Goal: Check status: Check status

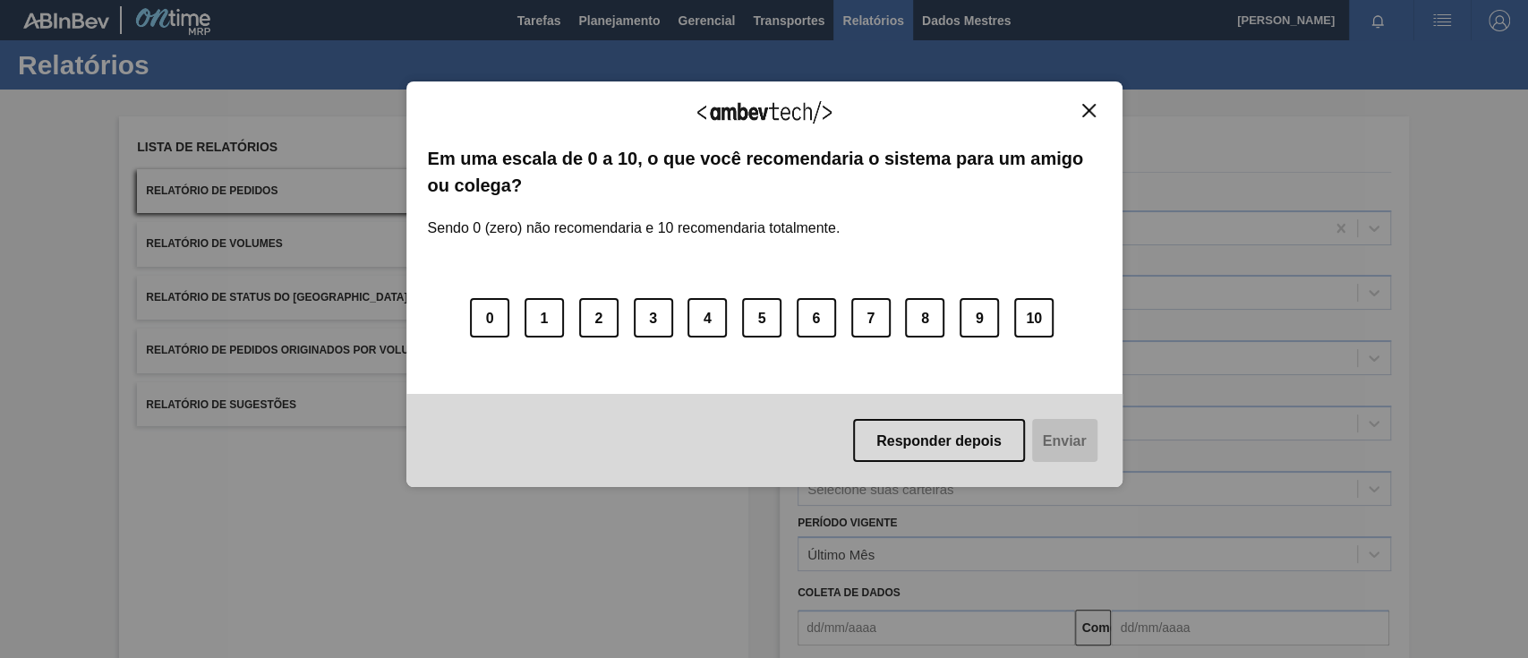
click at [1086, 110] on img "Fechar" at bounding box center [1089, 110] width 13 height 13
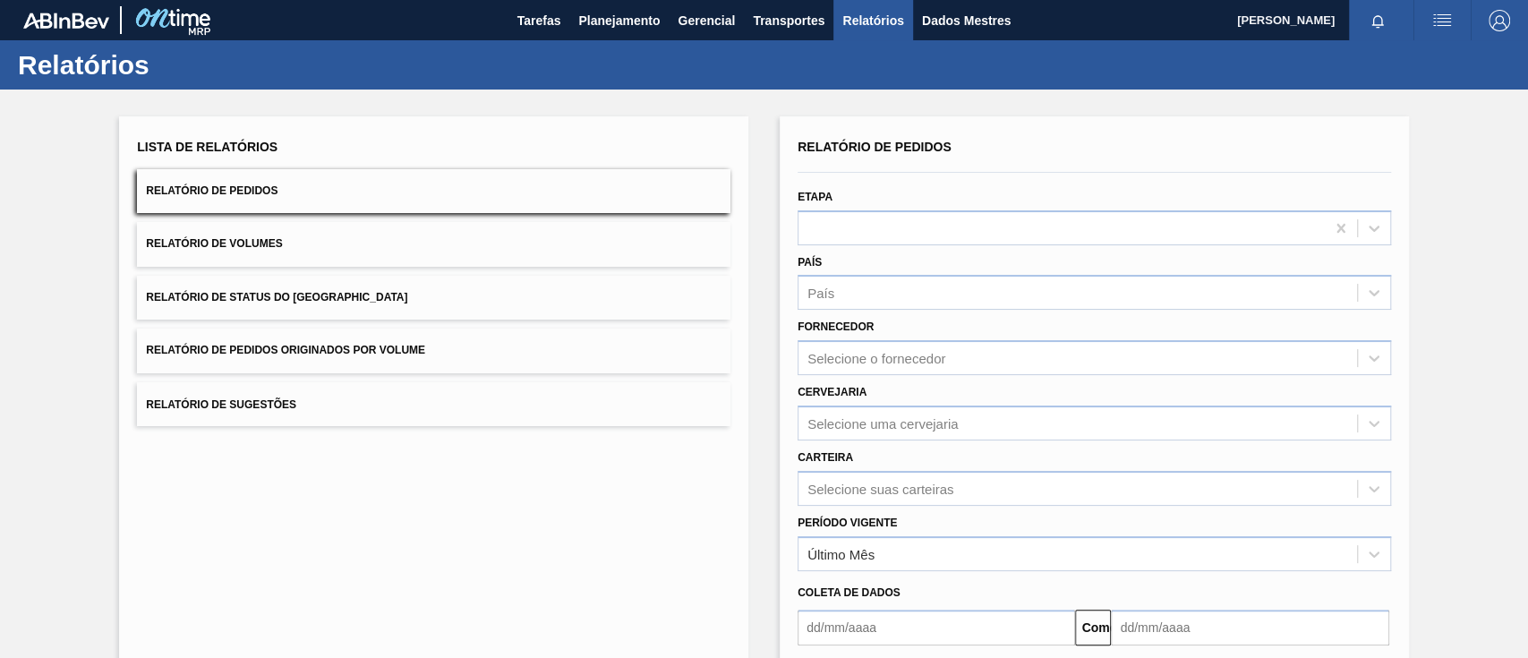
click at [455, 349] on button "Relatório de Pedidos Originados por Volume" at bounding box center [434, 351] width 594 height 44
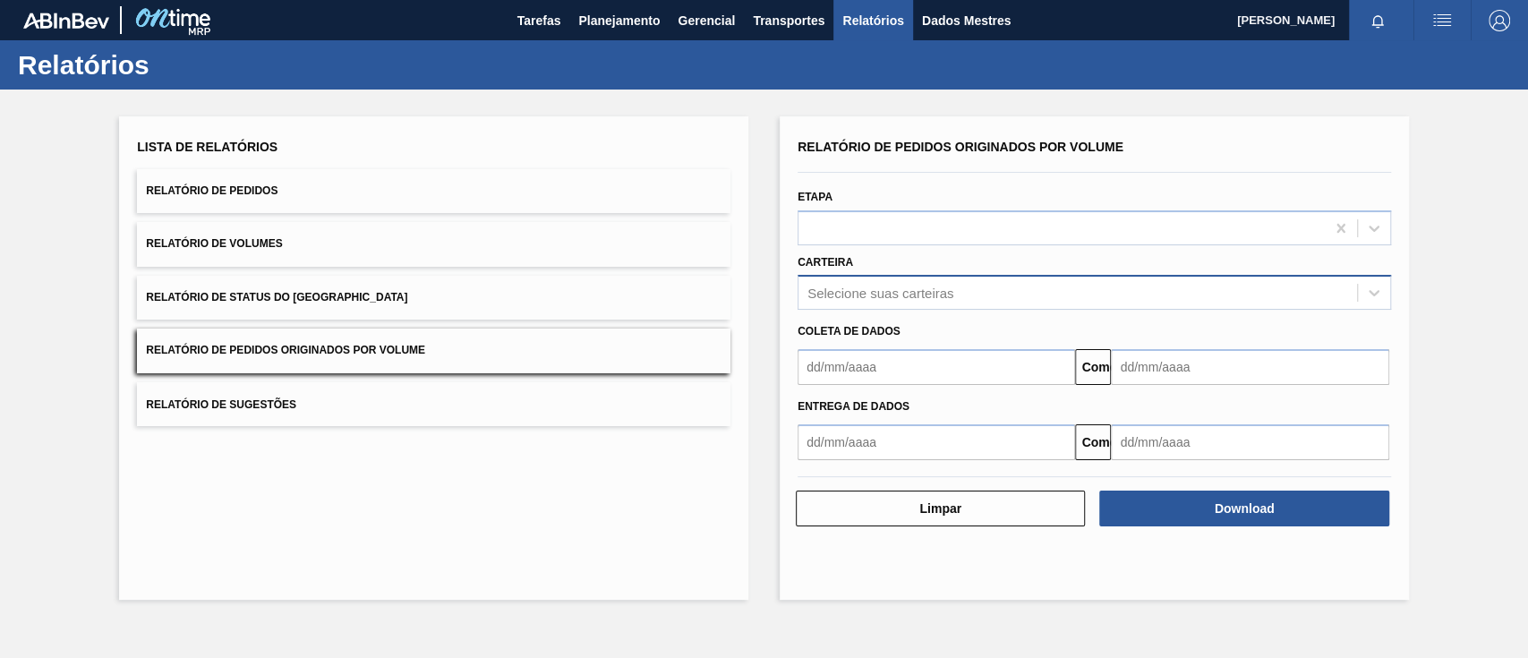
click at [860, 292] on font "Selecione suas carteiras" at bounding box center [881, 293] width 146 height 15
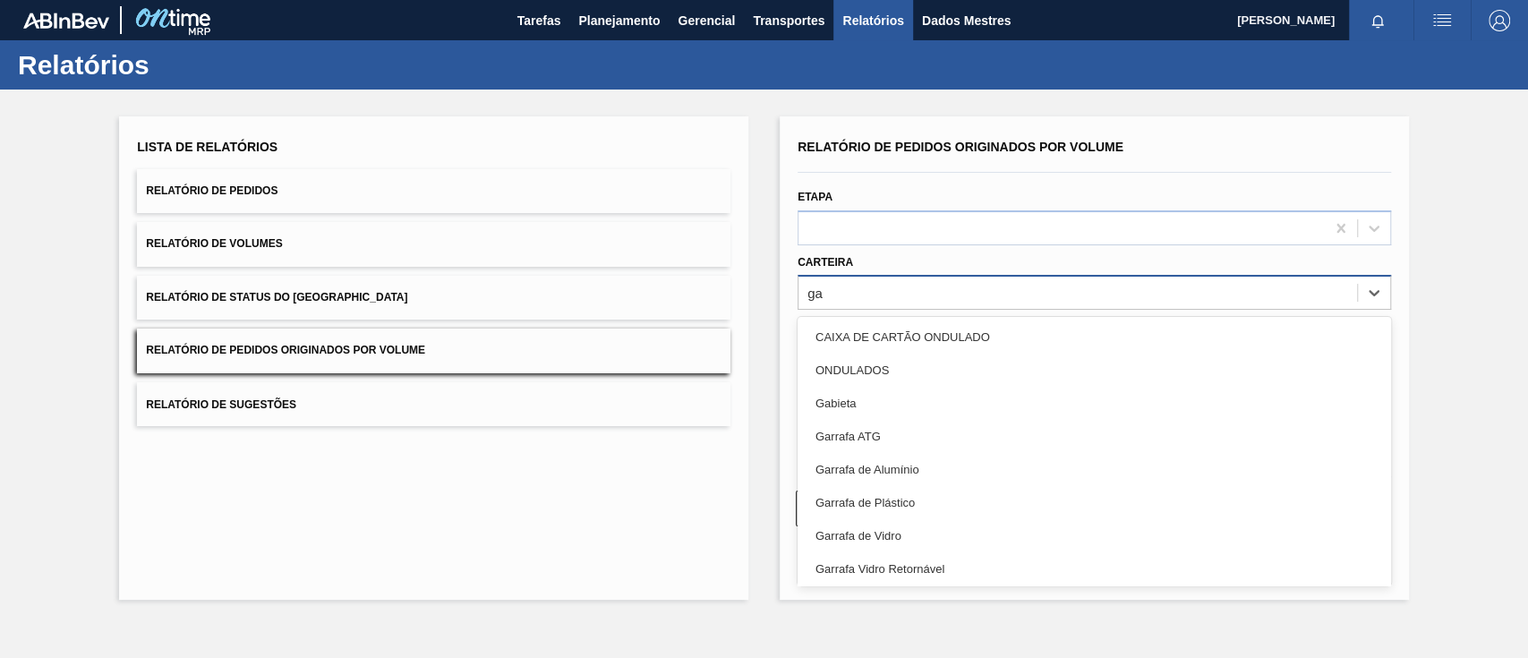
type input "gar"
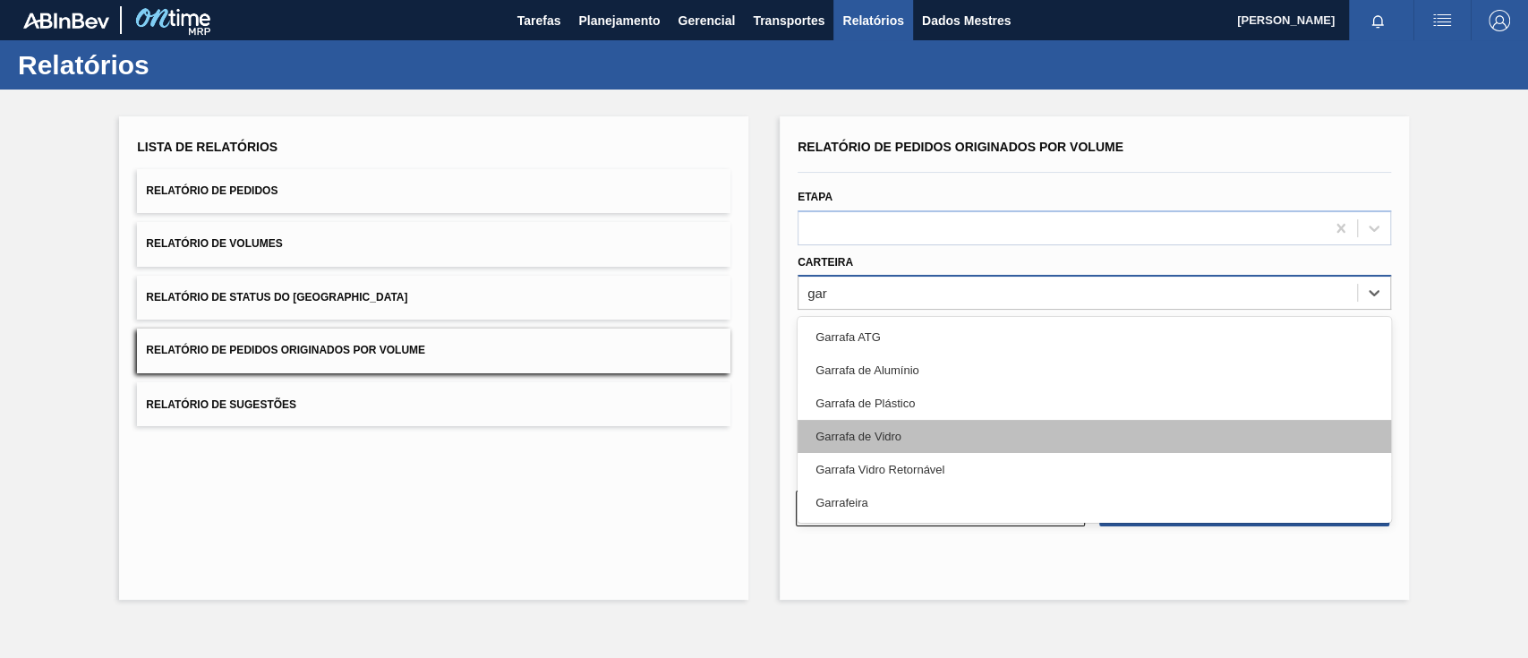
click at [889, 432] on font "Garrafa de Vidro" at bounding box center [859, 436] width 86 height 13
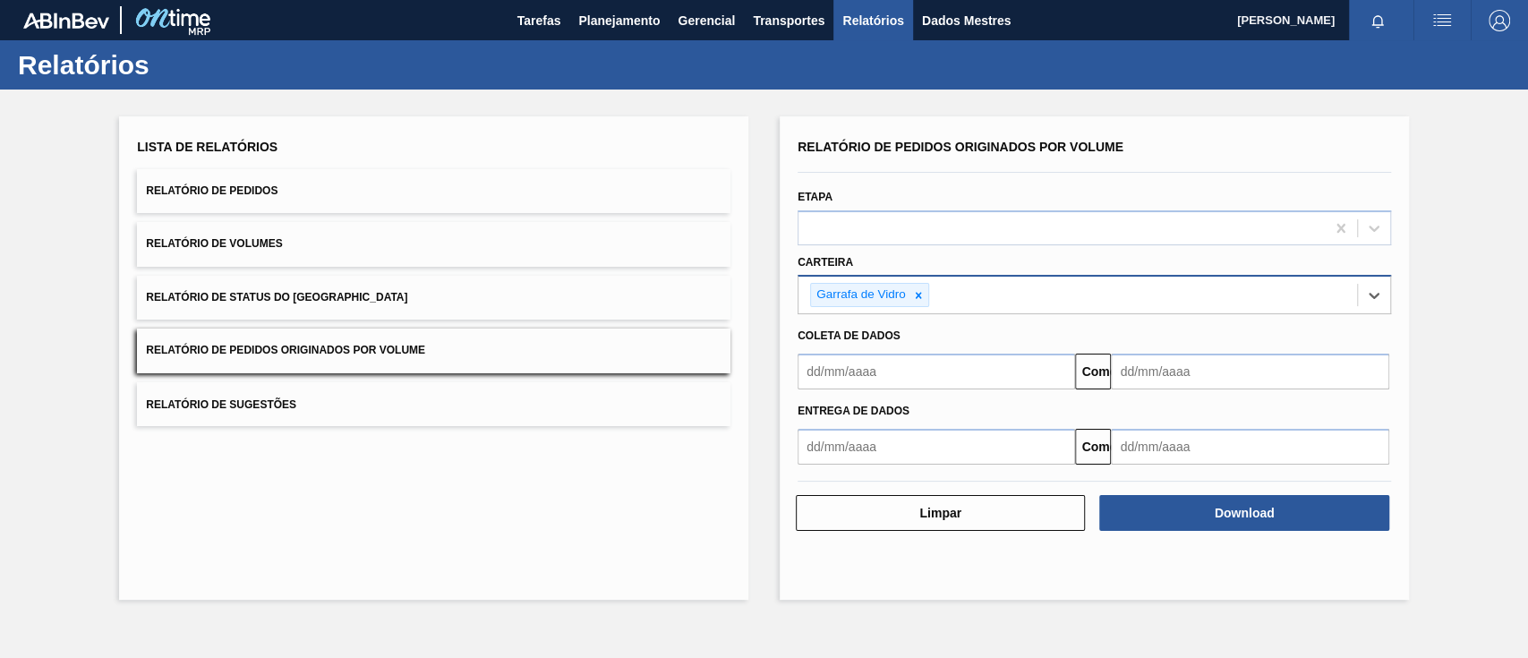
click at [874, 352] on div "Comeu" at bounding box center [1095, 369] width 608 height 40
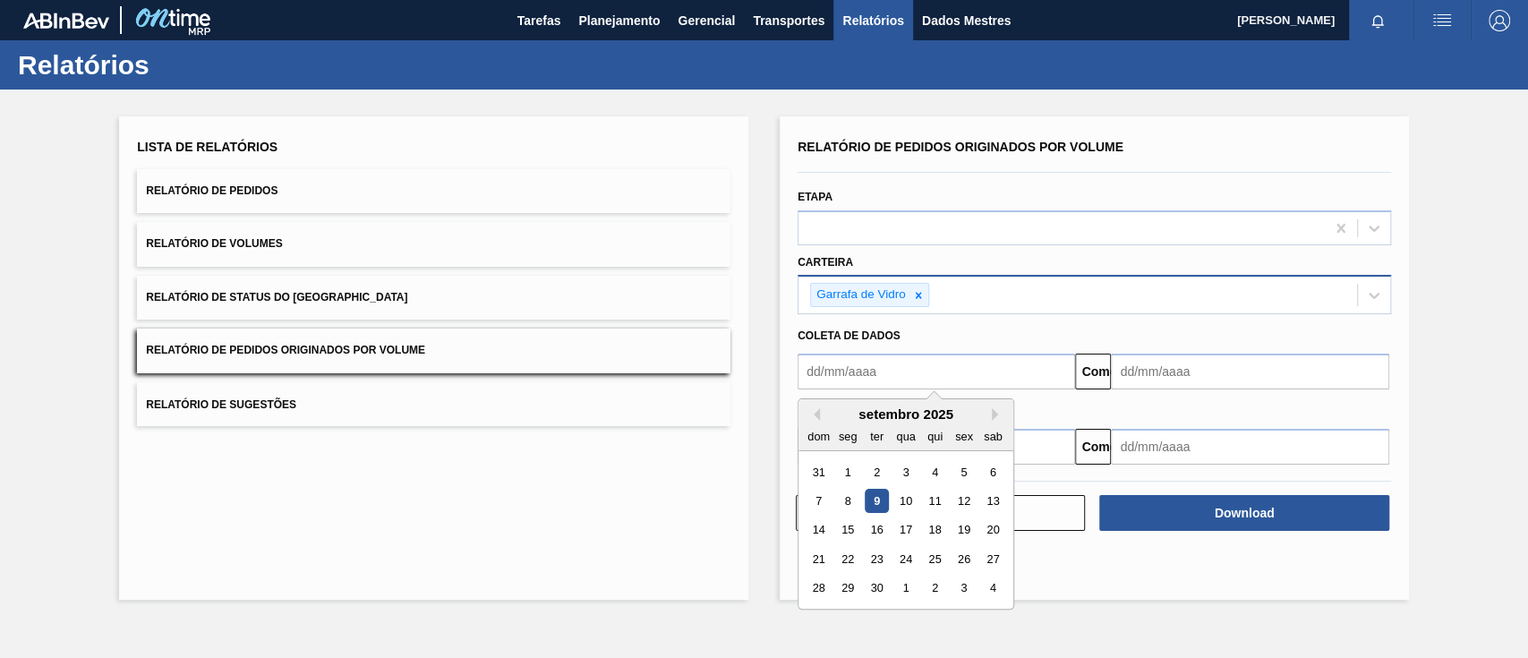
click at [881, 370] on input "text" at bounding box center [937, 372] width 278 height 36
click at [852, 467] on div "1" at bounding box center [848, 472] width 24 height 24
type input "[DATE]"
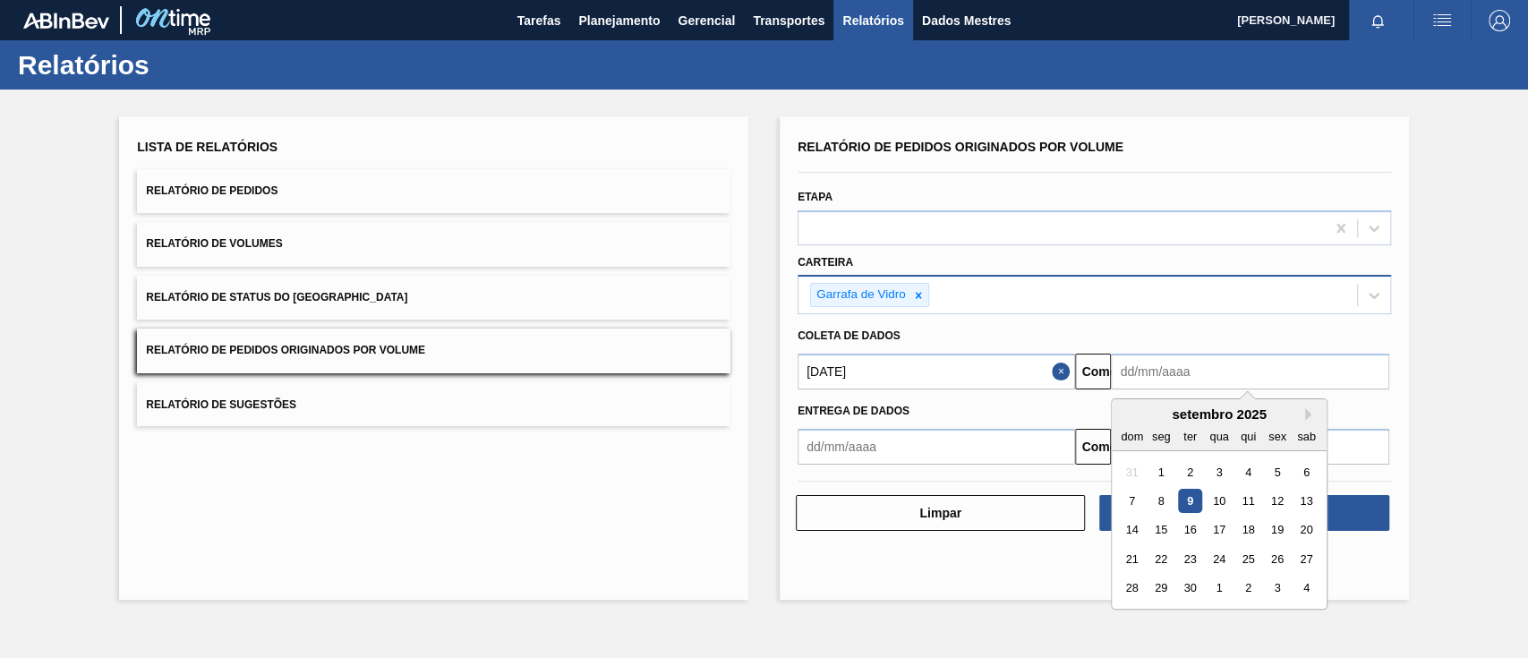
click at [1149, 368] on input "text" at bounding box center [1250, 372] width 278 height 36
click at [1311, 501] on font "13" at bounding box center [1307, 500] width 13 height 13
type input "[DATE]"
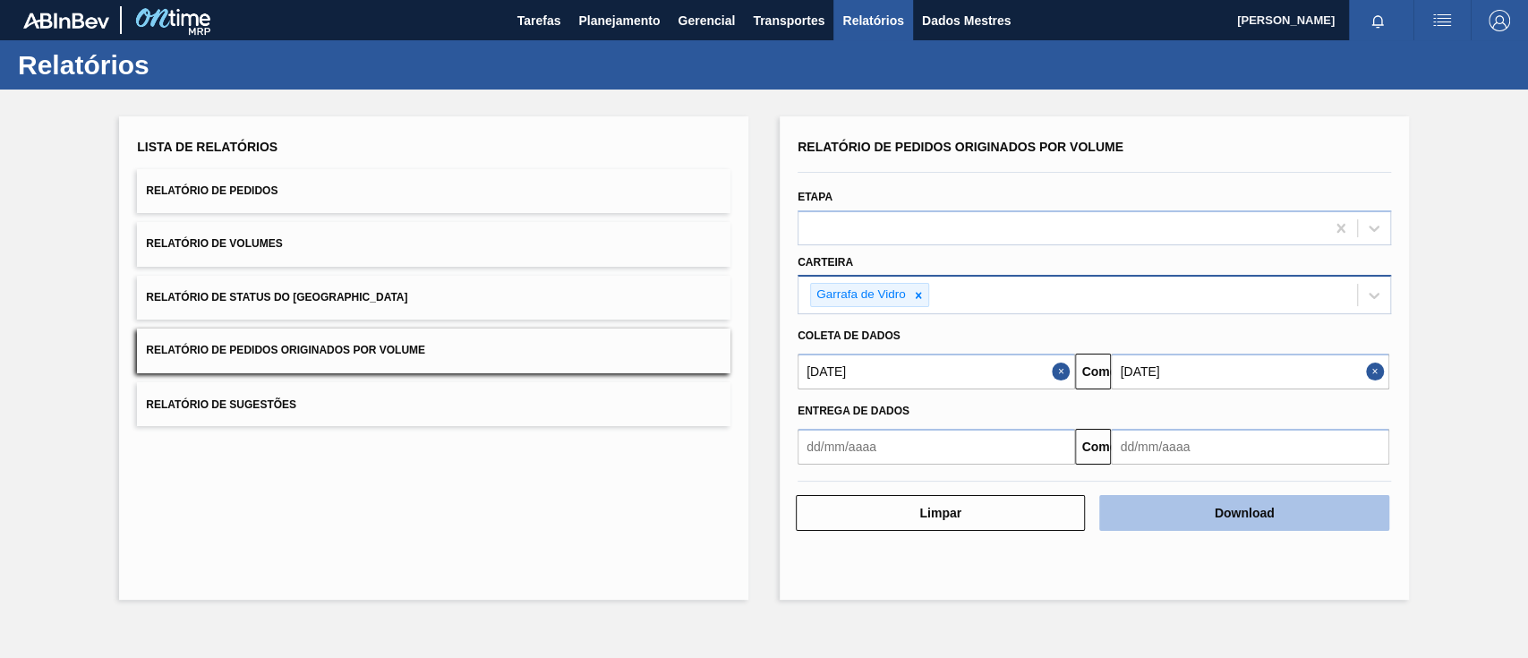
click at [1270, 500] on button "Download" at bounding box center [1244, 513] width 289 height 36
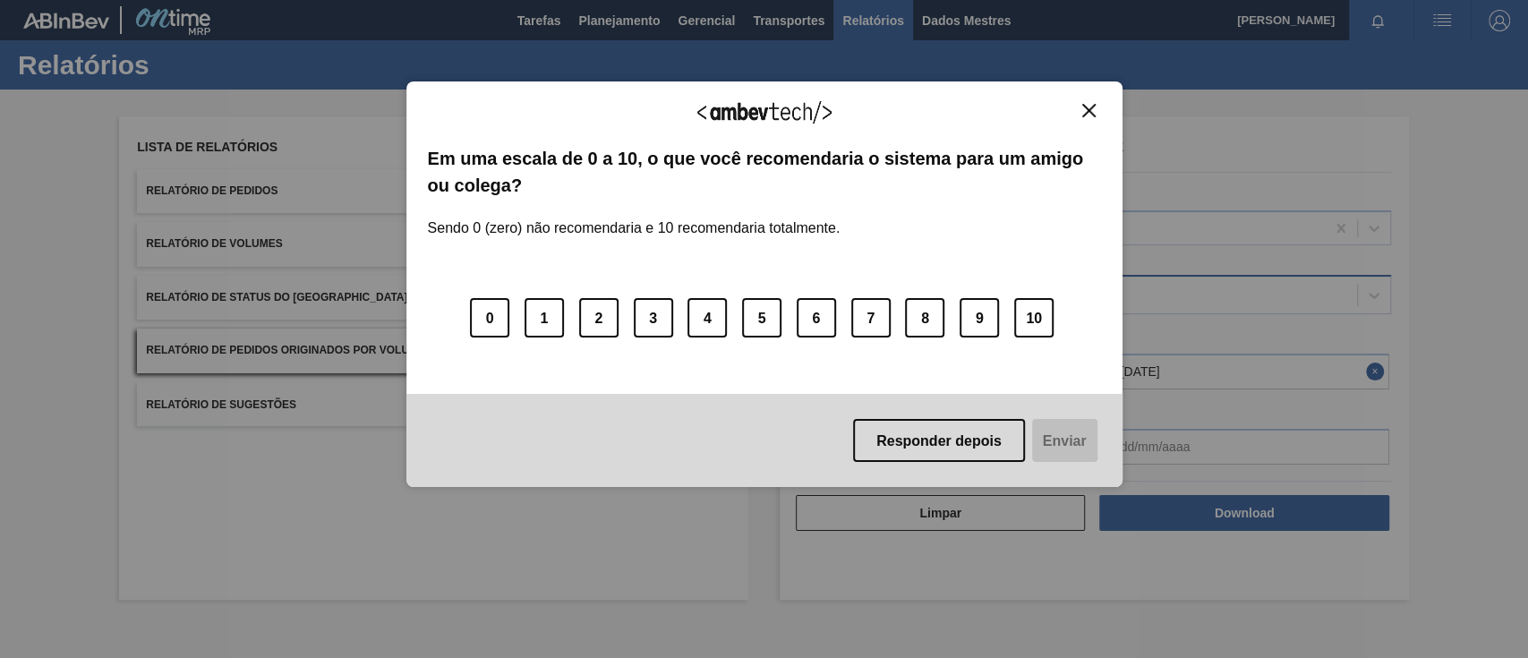
click at [1084, 107] on img "Fechar" at bounding box center [1089, 110] width 13 height 13
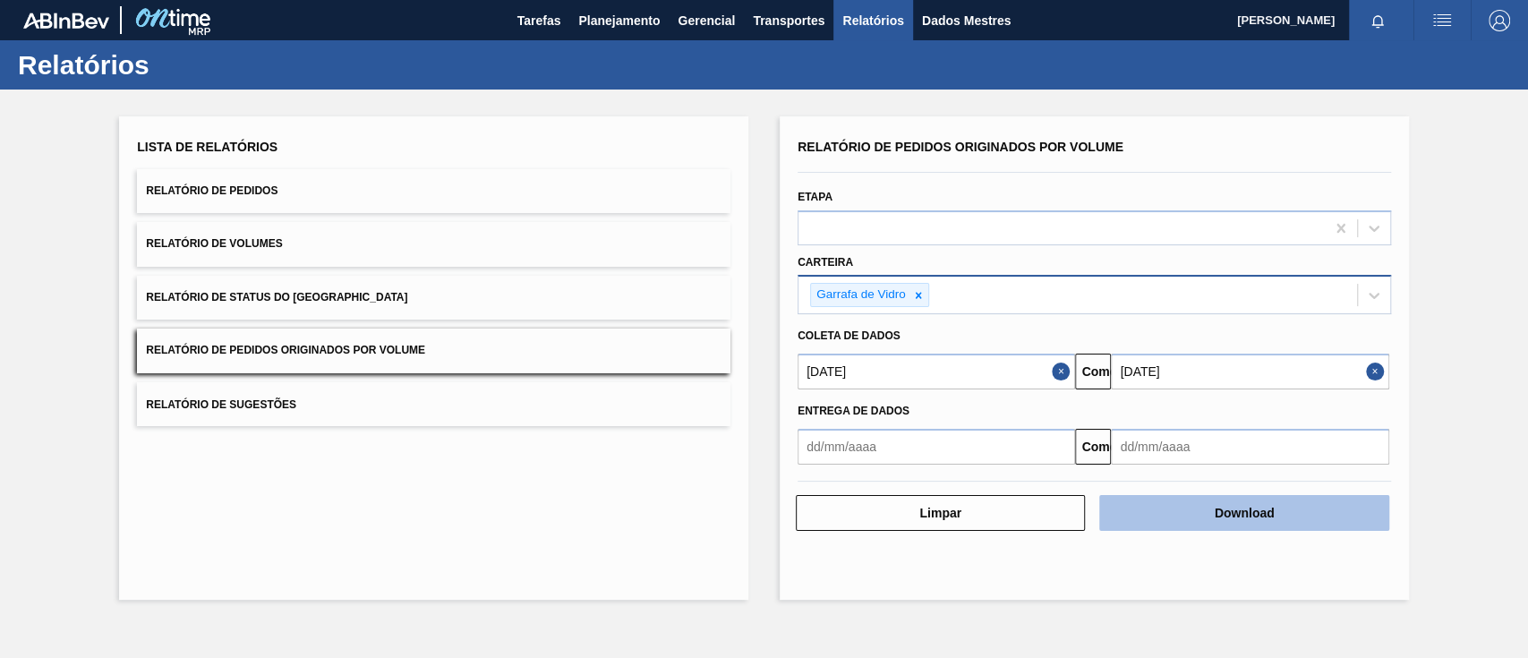
click at [1188, 505] on button "Download" at bounding box center [1244, 513] width 289 height 36
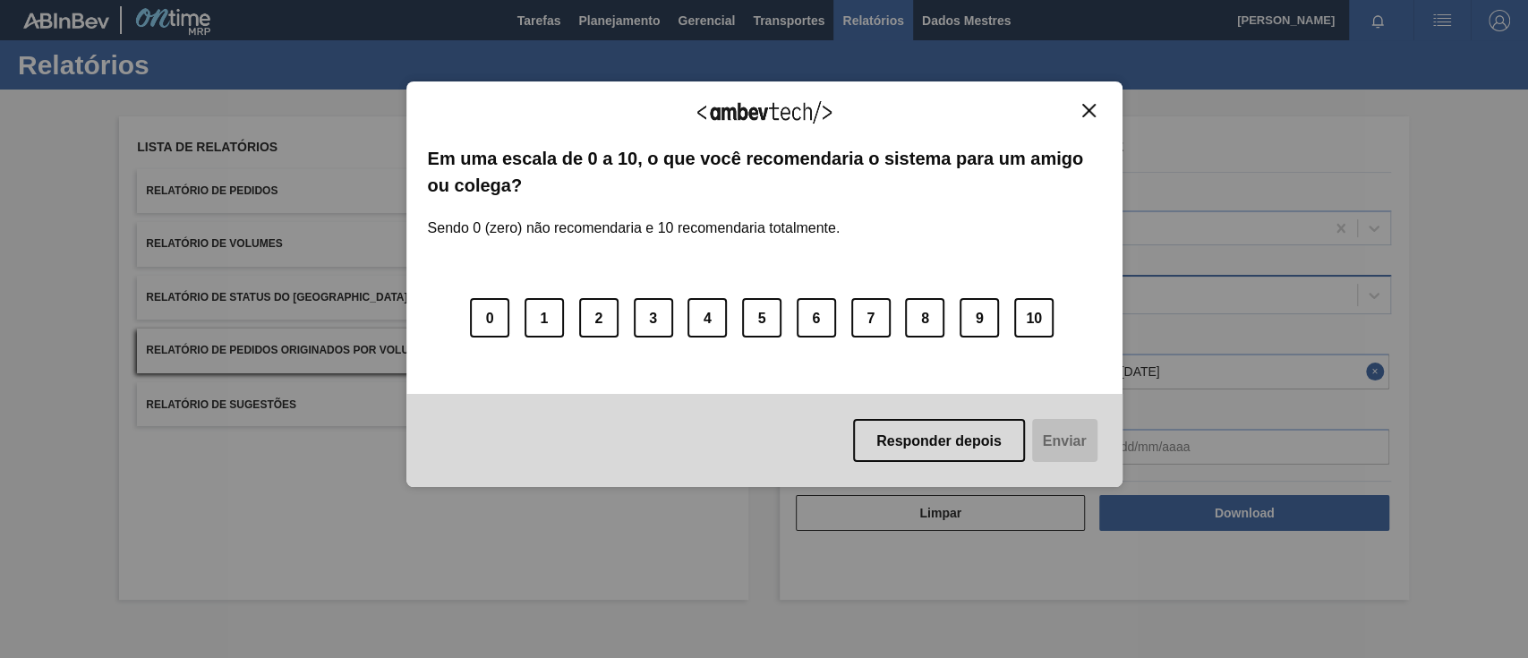
drag, startPoint x: 1085, startPoint y: 104, endPoint x: 865, endPoint y: 89, distance: 220.8
click at [1083, 105] on img "Fechar" at bounding box center [1089, 110] width 13 height 13
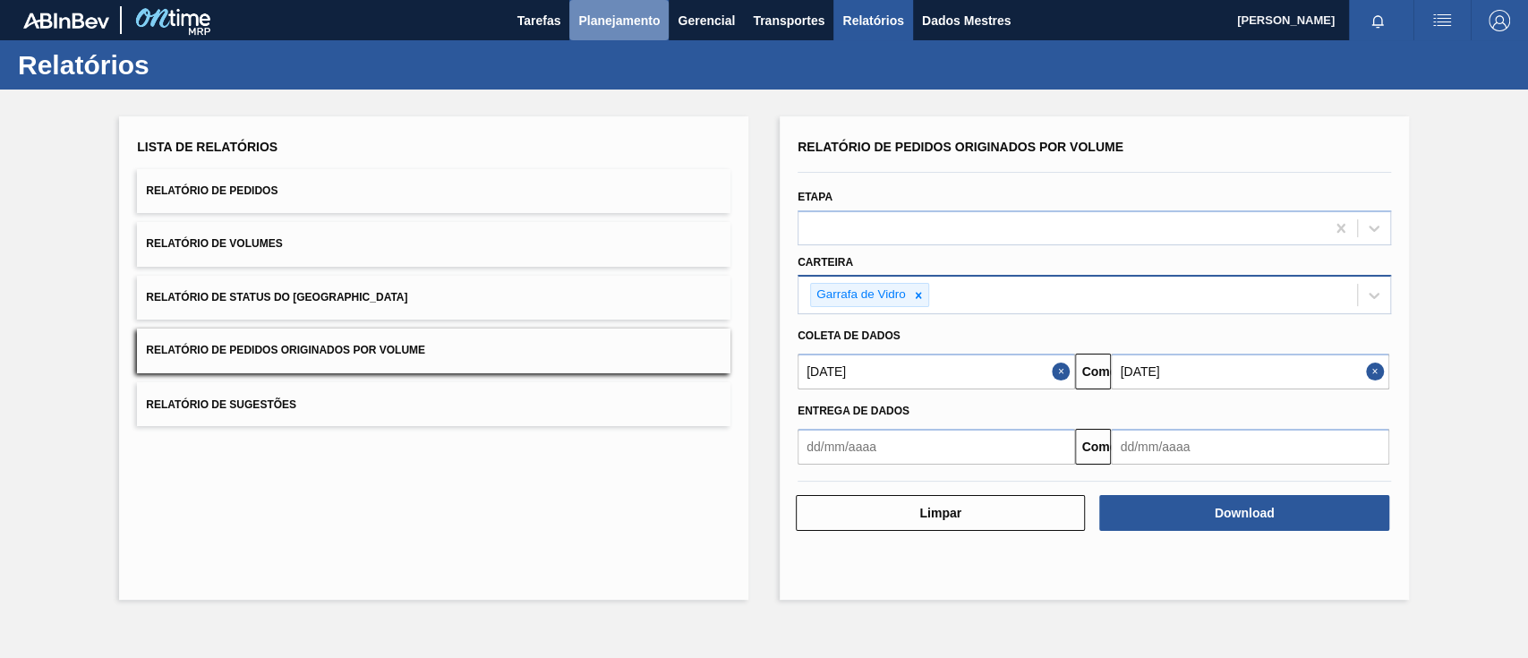
click at [621, 17] on font "Planejamento" at bounding box center [618, 20] width 81 height 14
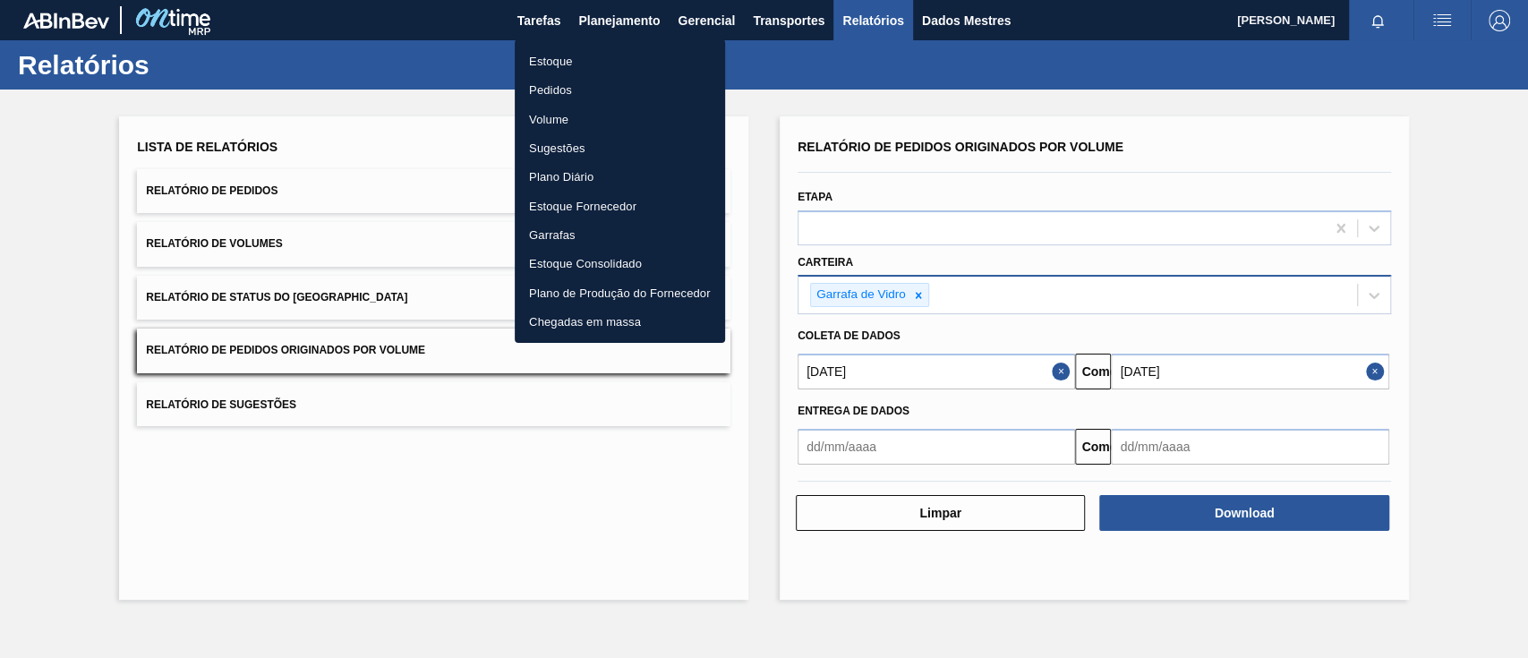
click at [568, 81] on font "Pedidos" at bounding box center [550, 90] width 43 height 18
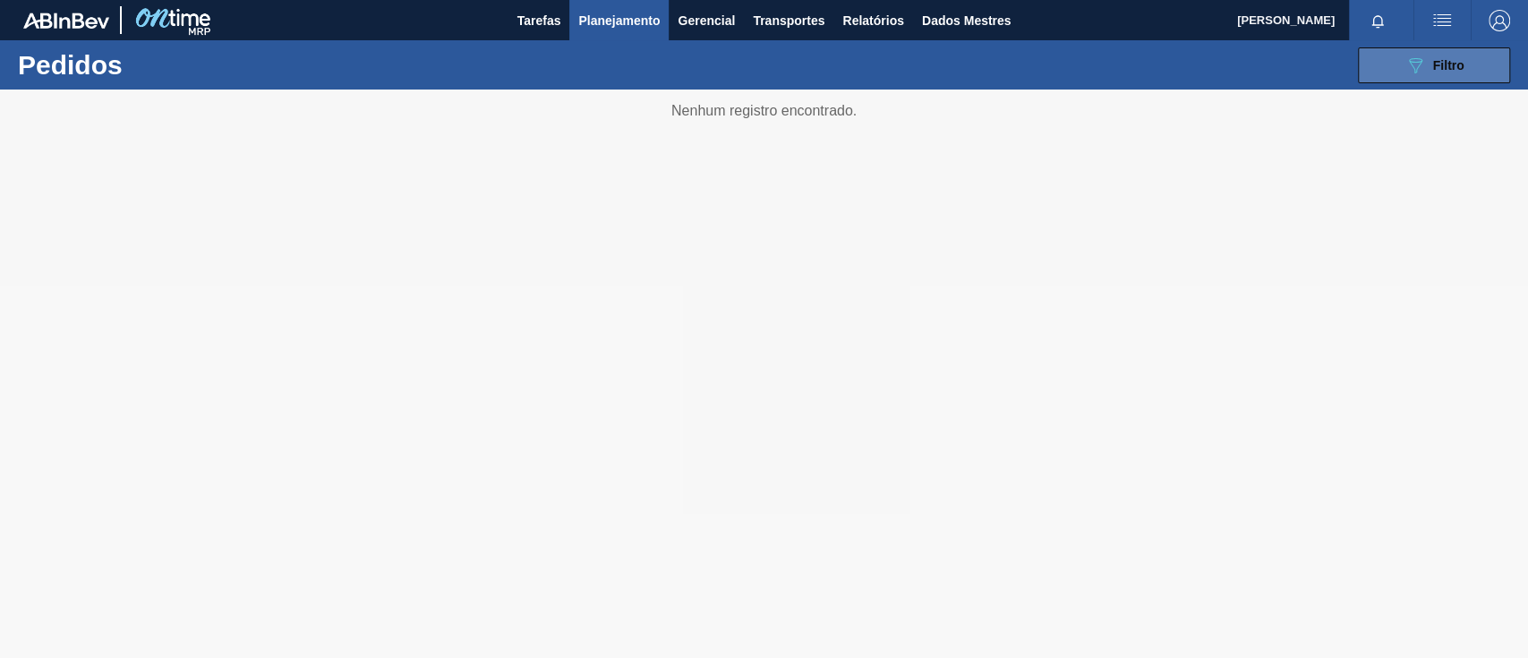
click at [1434, 58] on font "Filtro" at bounding box center [1449, 65] width 31 height 14
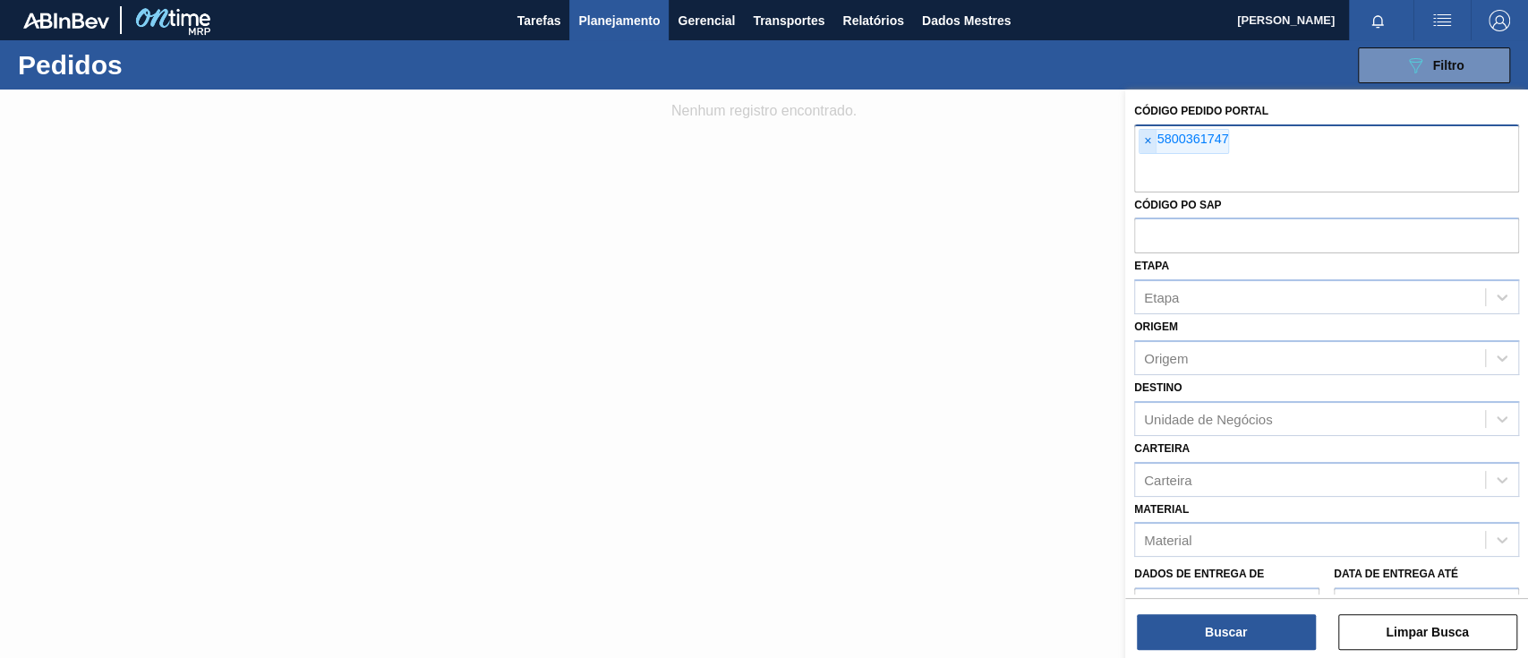
click at [1149, 138] on font "×" at bounding box center [1147, 140] width 7 height 14
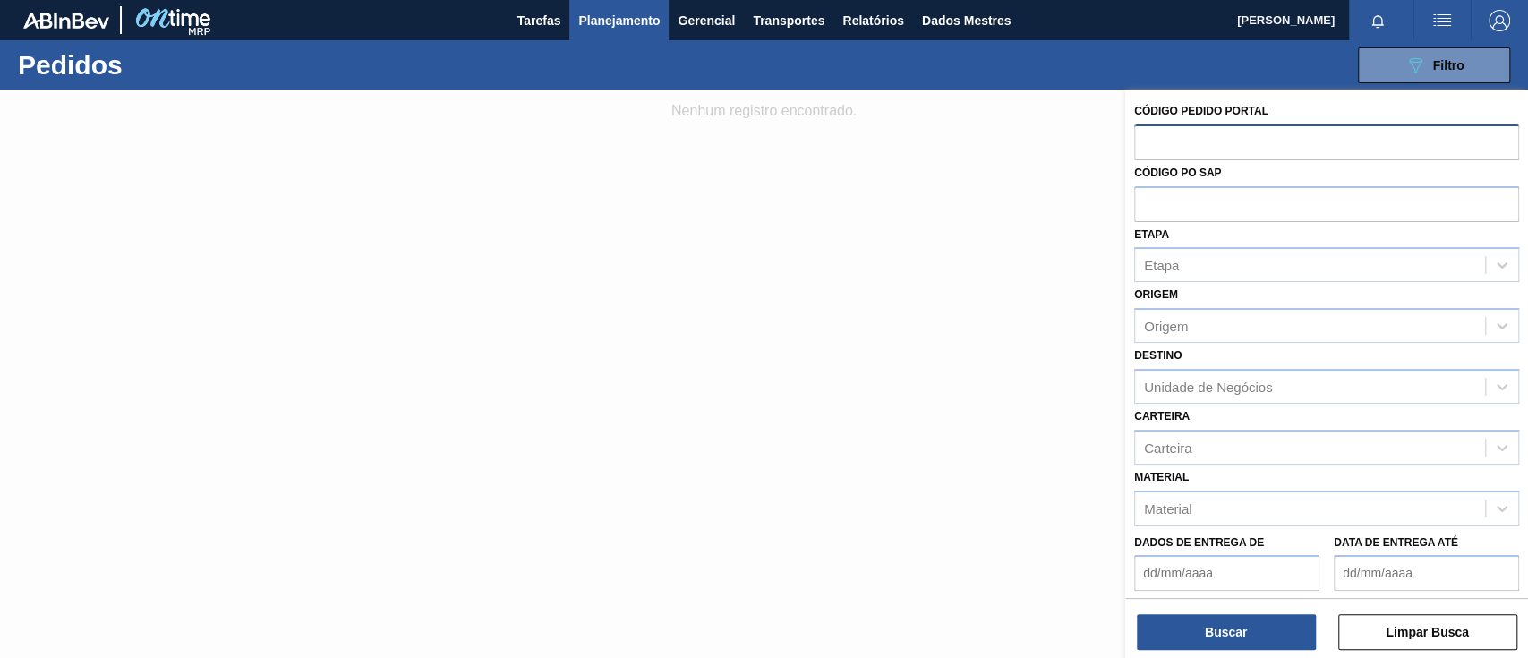
drag, startPoint x: 1149, startPoint y: 138, endPoint x: 1140, endPoint y: 148, distance: 13.3
click at [1140, 148] on input "text" at bounding box center [1326, 141] width 385 height 34
paste input "text"
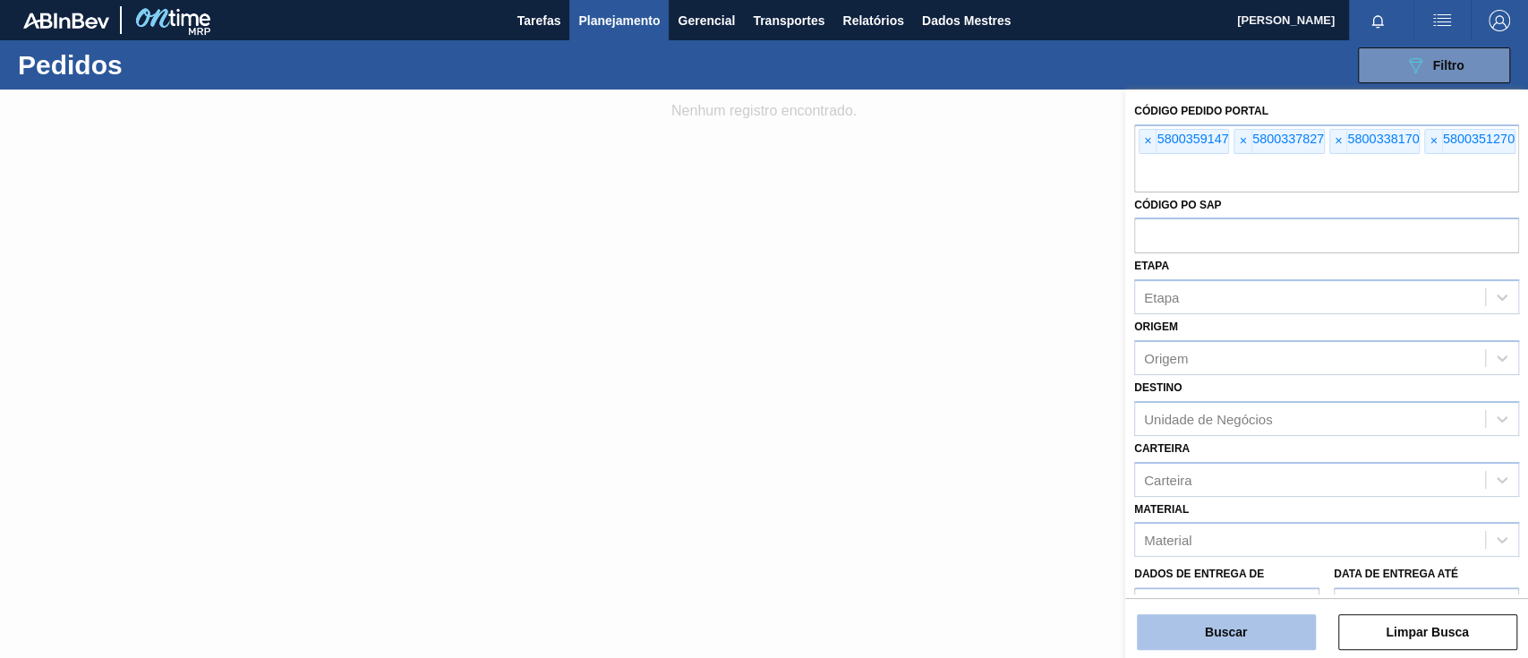
click at [1261, 621] on button "Buscar" at bounding box center [1226, 632] width 179 height 36
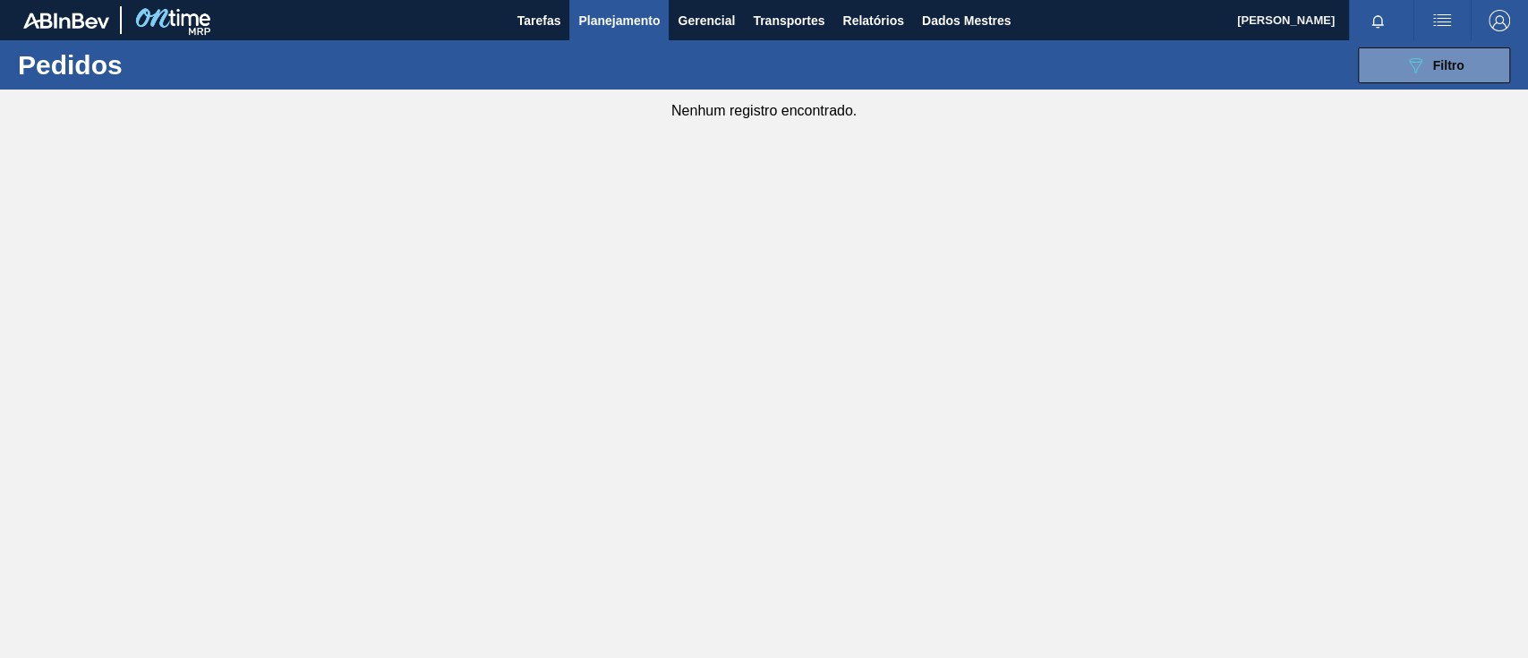
click at [609, 18] on font "Planejamento" at bounding box center [618, 20] width 81 height 14
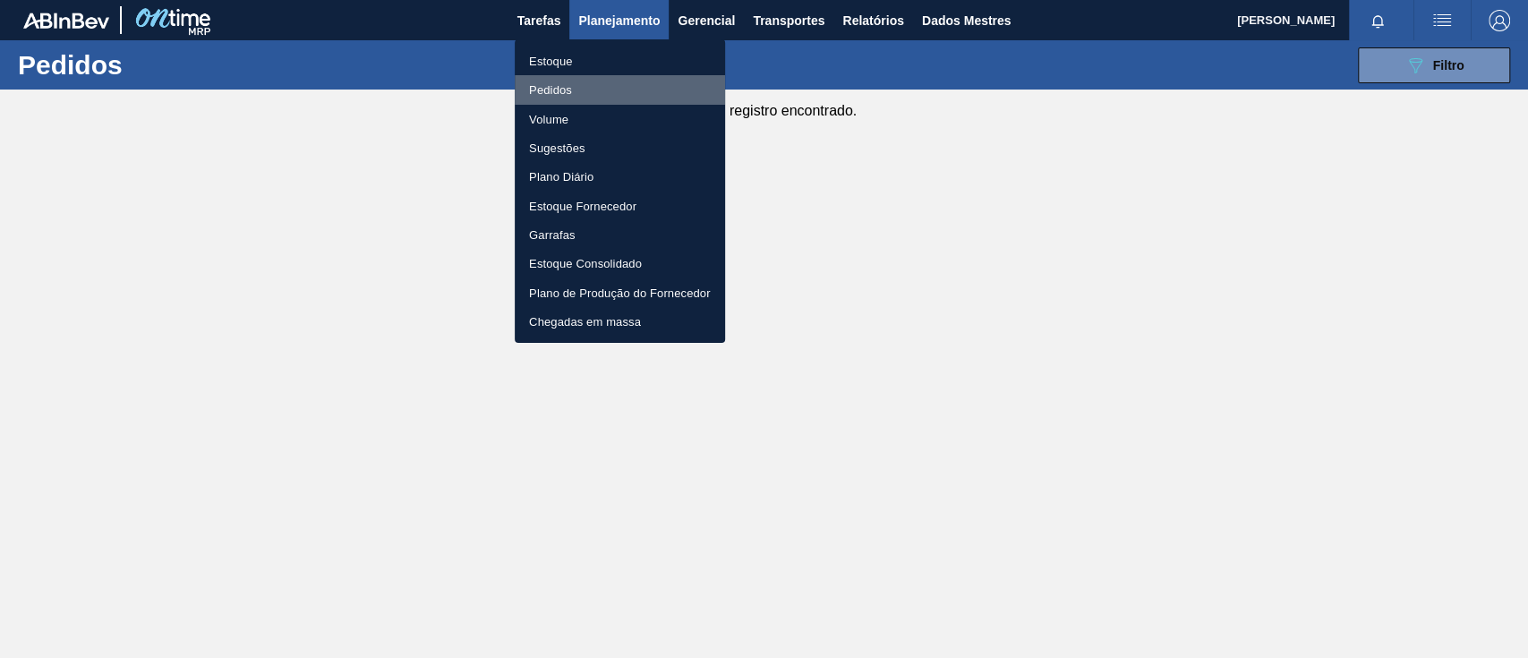
click at [566, 90] on font "Pedidos" at bounding box center [550, 89] width 43 height 13
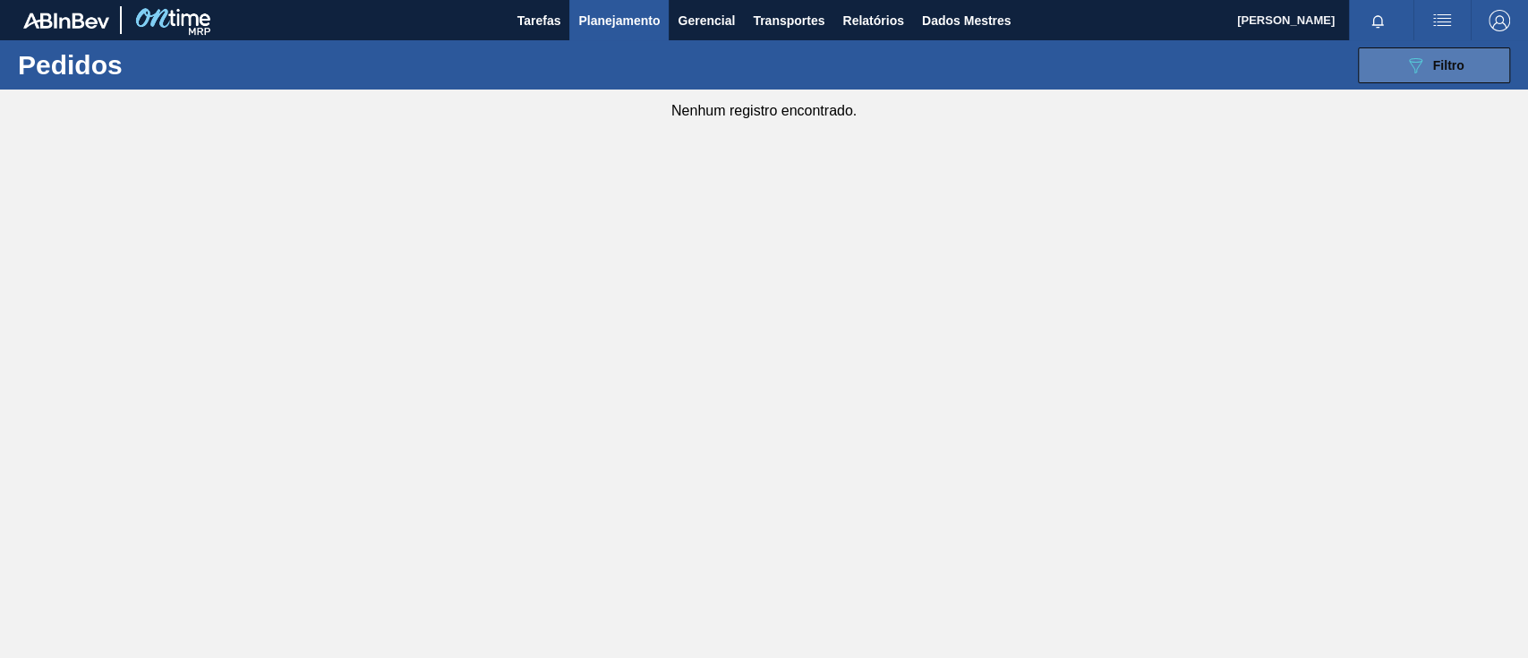
click at [1422, 68] on icon "089F7B8B-B2A5-4AFE-B5C0-19BA573D28AC" at bounding box center [1415, 65] width 21 height 21
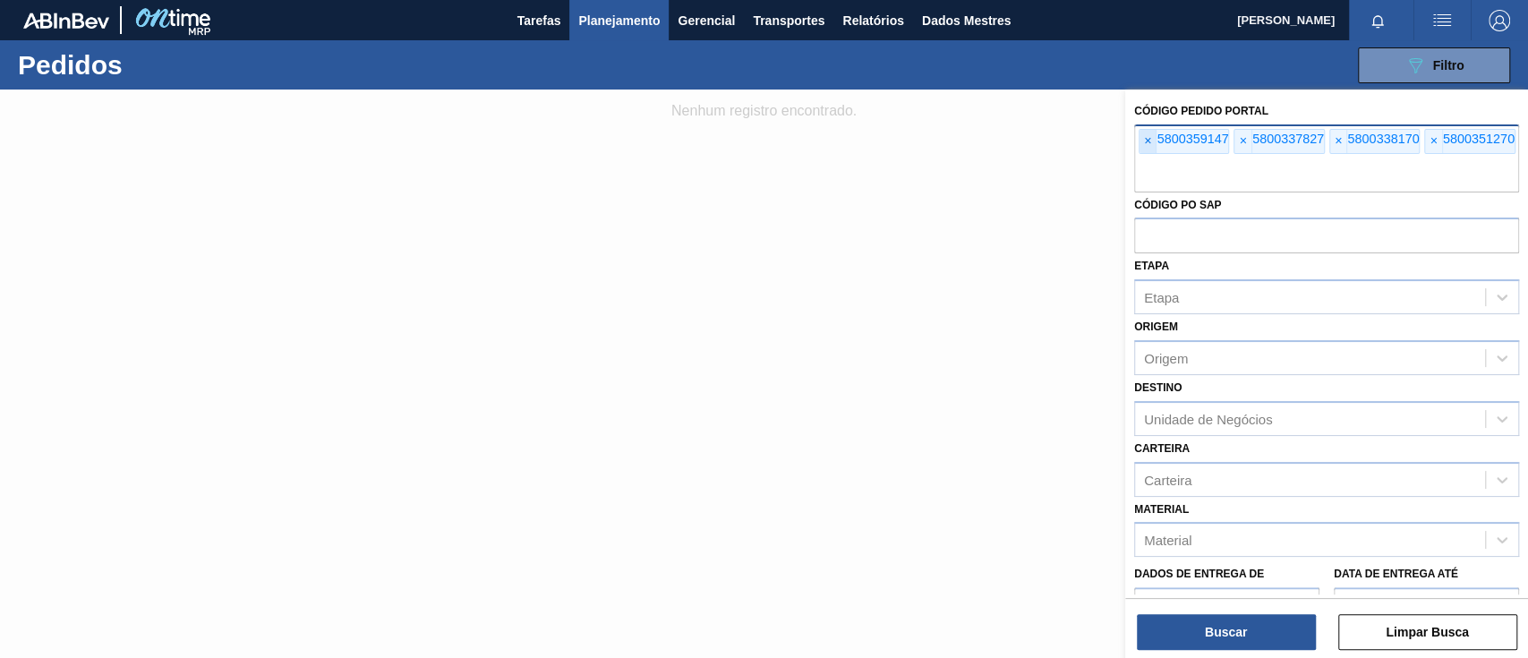
click at [1143, 143] on span "×" at bounding box center [1148, 141] width 17 height 23
click at [1143, 158] on input "text" at bounding box center [1326, 175] width 385 height 34
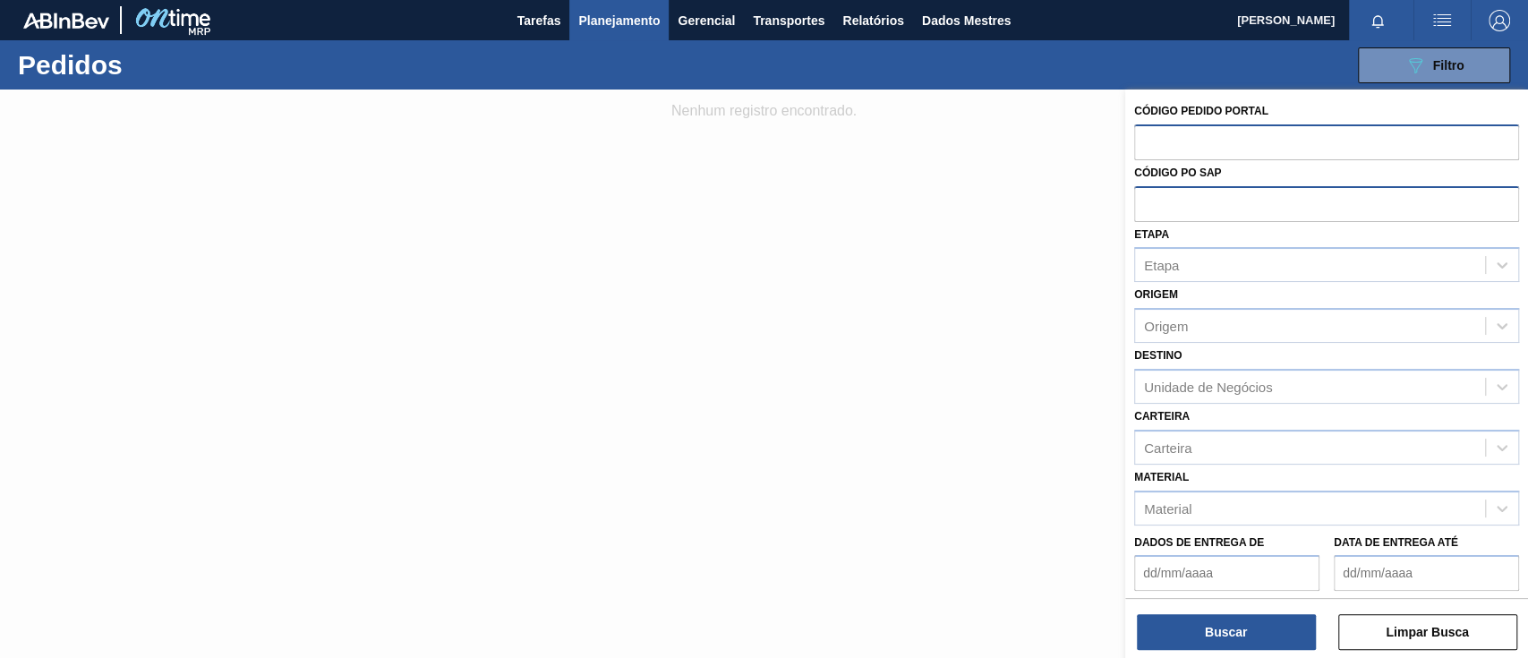
click at [1188, 210] on input "text" at bounding box center [1326, 203] width 385 height 34
drag, startPoint x: 1188, startPoint y: 210, endPoint x: 1239, endPoint y: 201, distance: 51.8
click at [1239, 201] on input "text" at bounding box center [1326, 203] width 385 height 34
paste input "text"
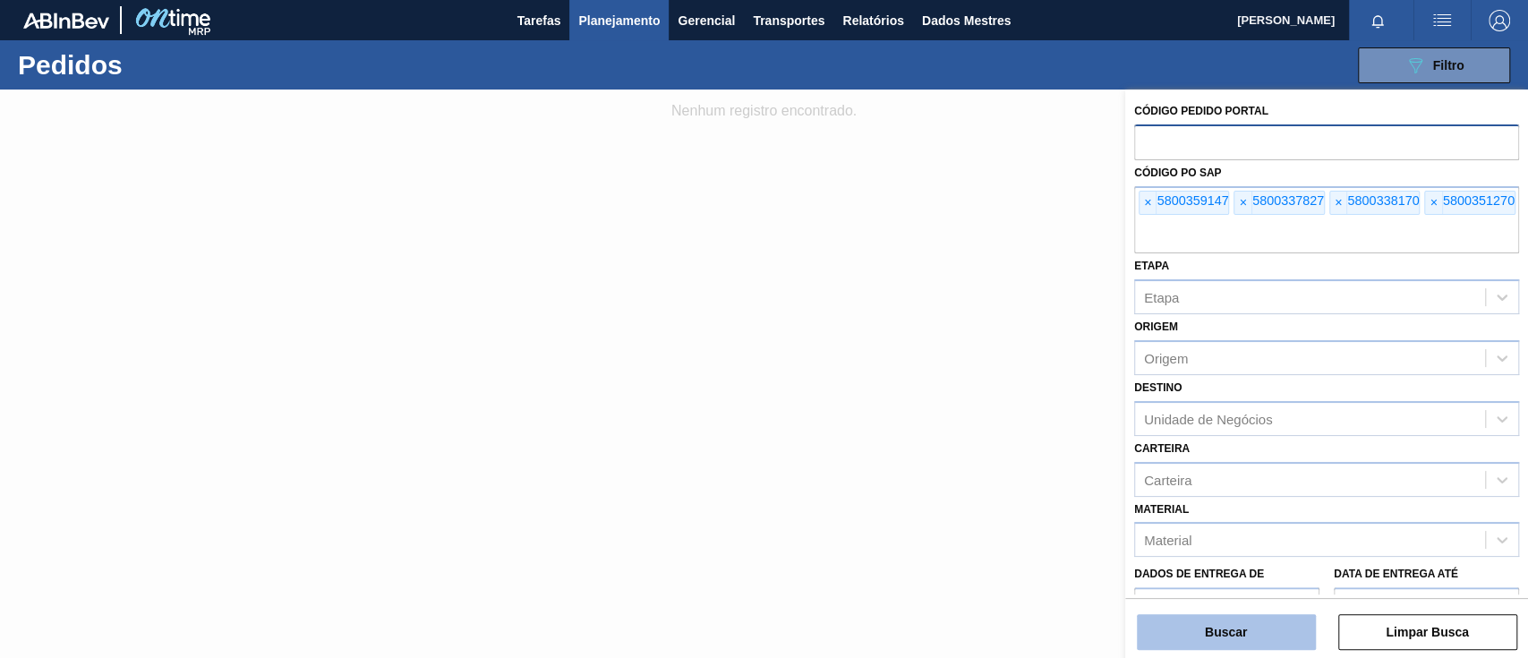
click at [1274, 634] on button "Buscar" at bounding box center [1226, 632] width 179 height 36
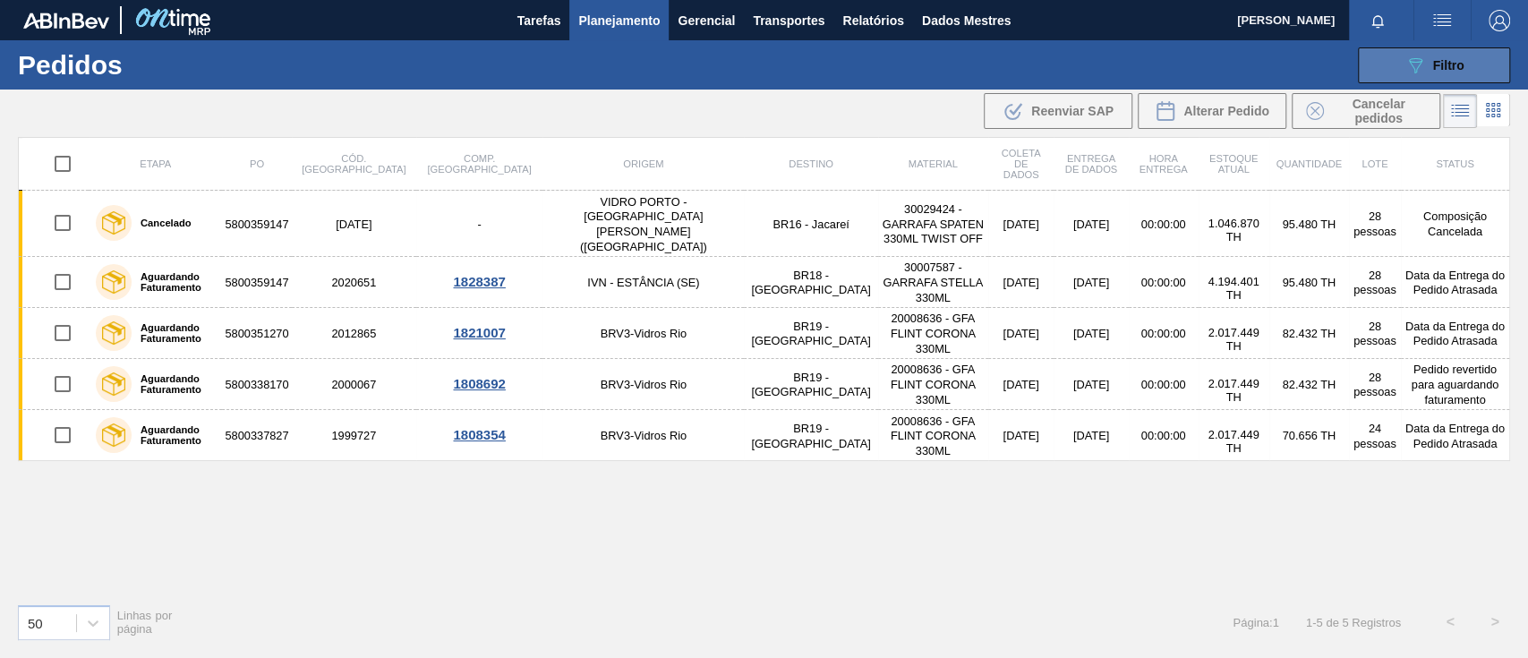
click at [1410, 75] on icon "089F7B8B-B2A5-4AFE-B5C0-19BA573D28AC" at bounding box center [1415, 65] width 21 height 21
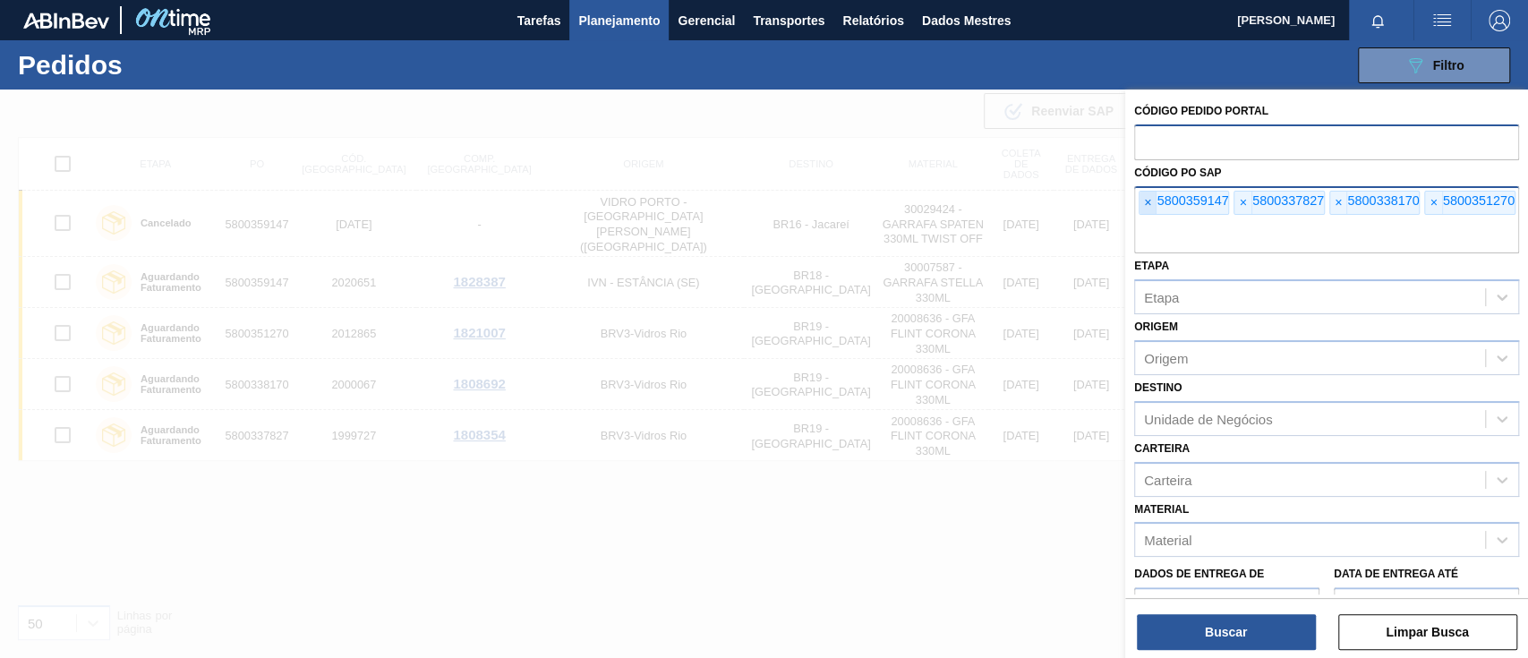
click at [1144, 204] on font "×" at bounding box center [1147, 202] width 7 height 14
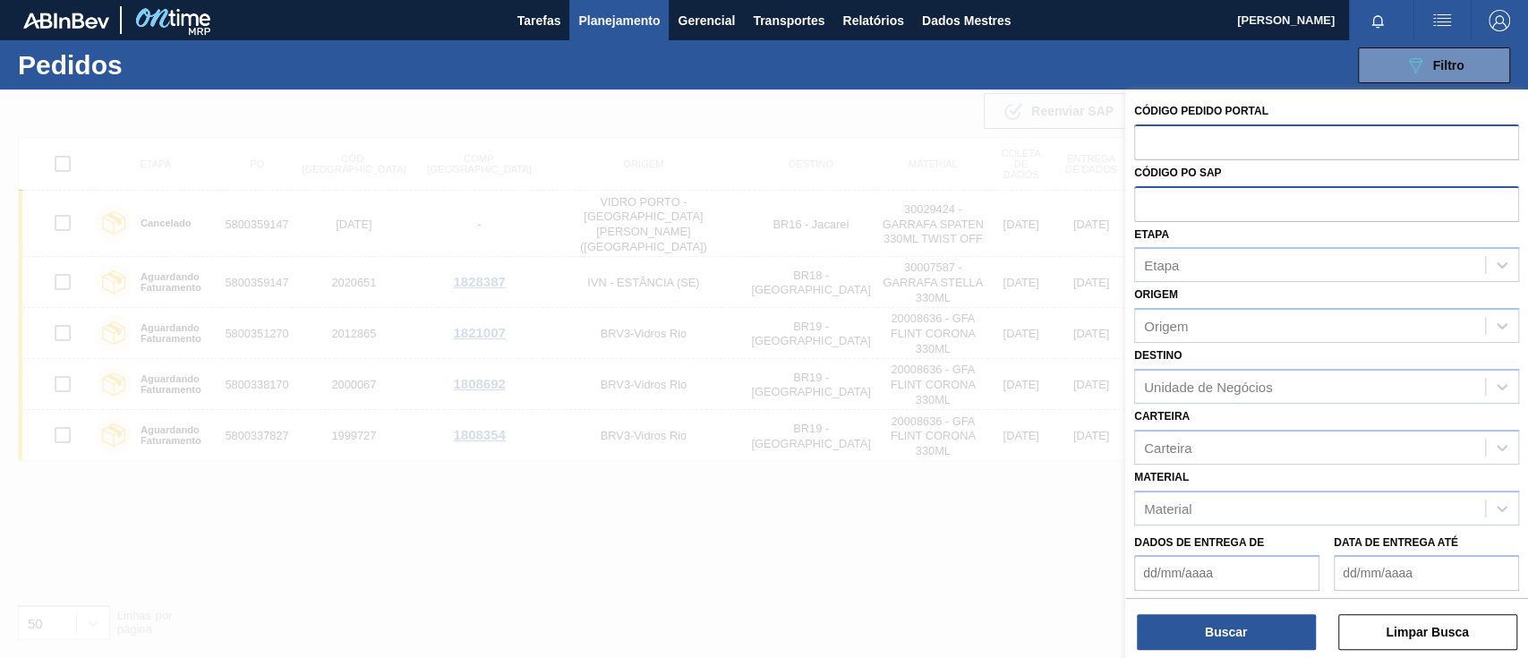
paste input "5800341234"
type input "5800341234"
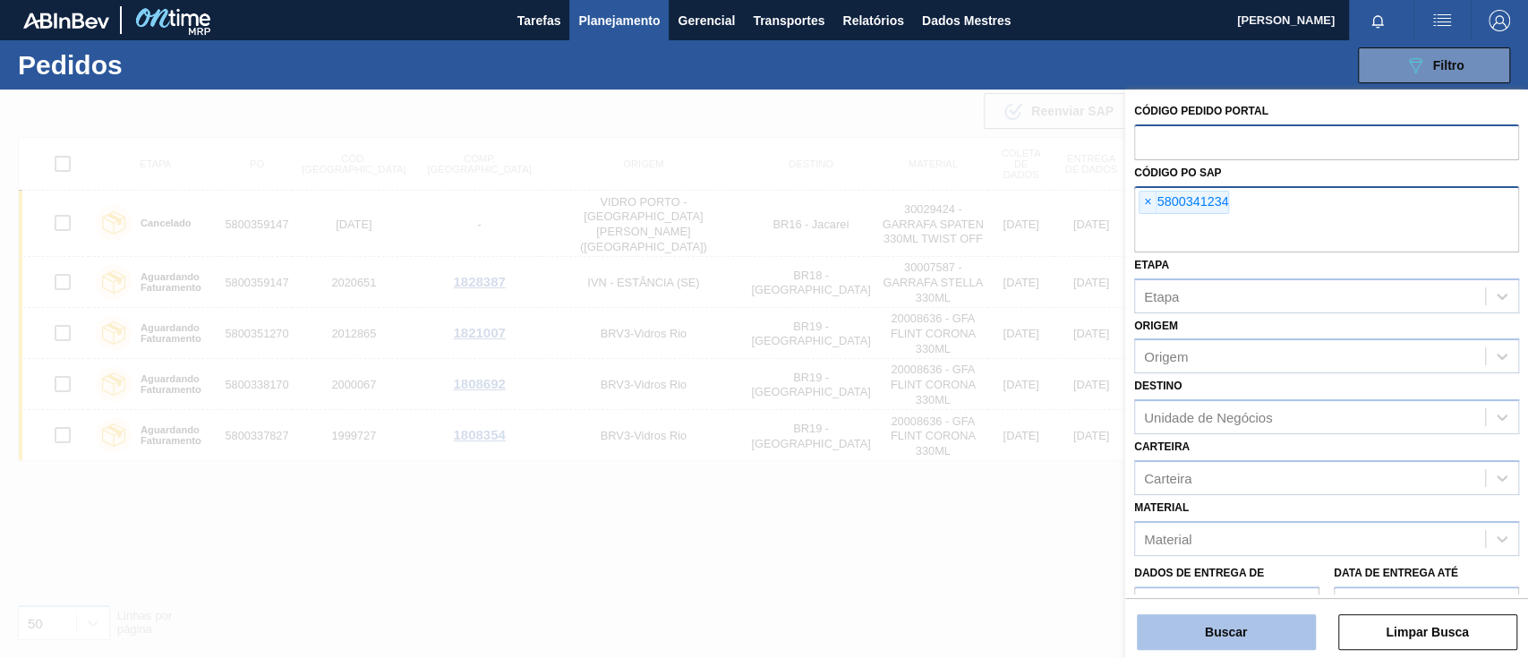
click at [1236, 617] on button "Buscar" at bounding box center [1226, 632] width 179 height 36
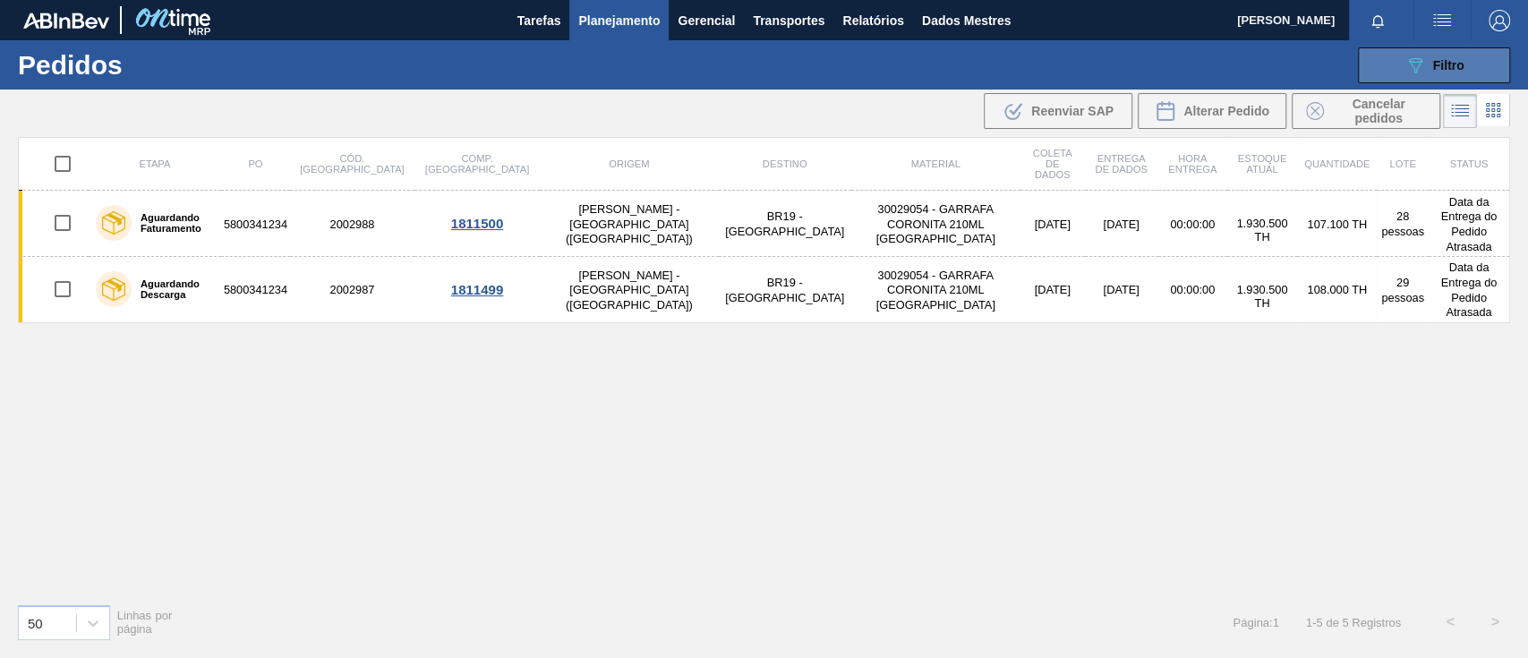
click at [1430, 70] on div "089F7B8B-B2A5-4AFE-B5C0-19BA573D28AC Filtro" at bounding box center [1435, 65] width 60 height 21
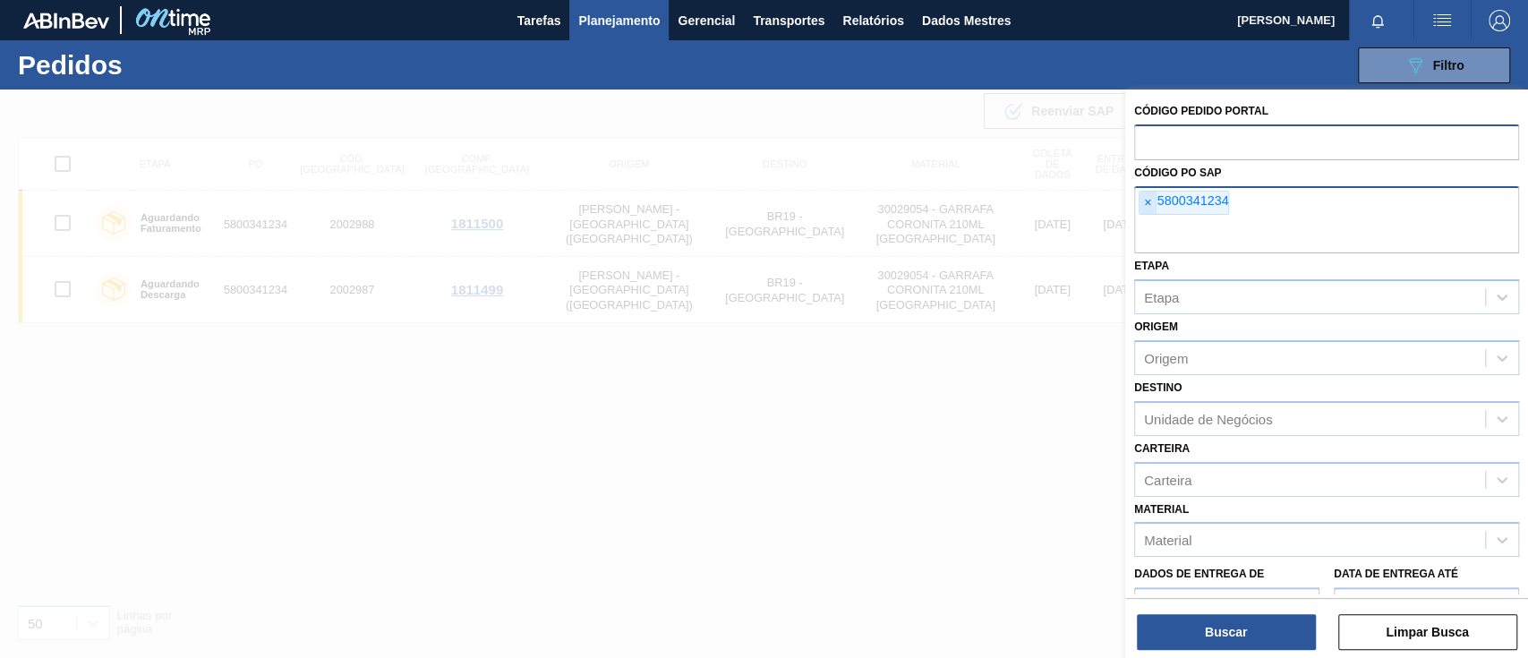
click at [1144, 201] on font "×" at bounding box center [1147, 202] width 7 height 14
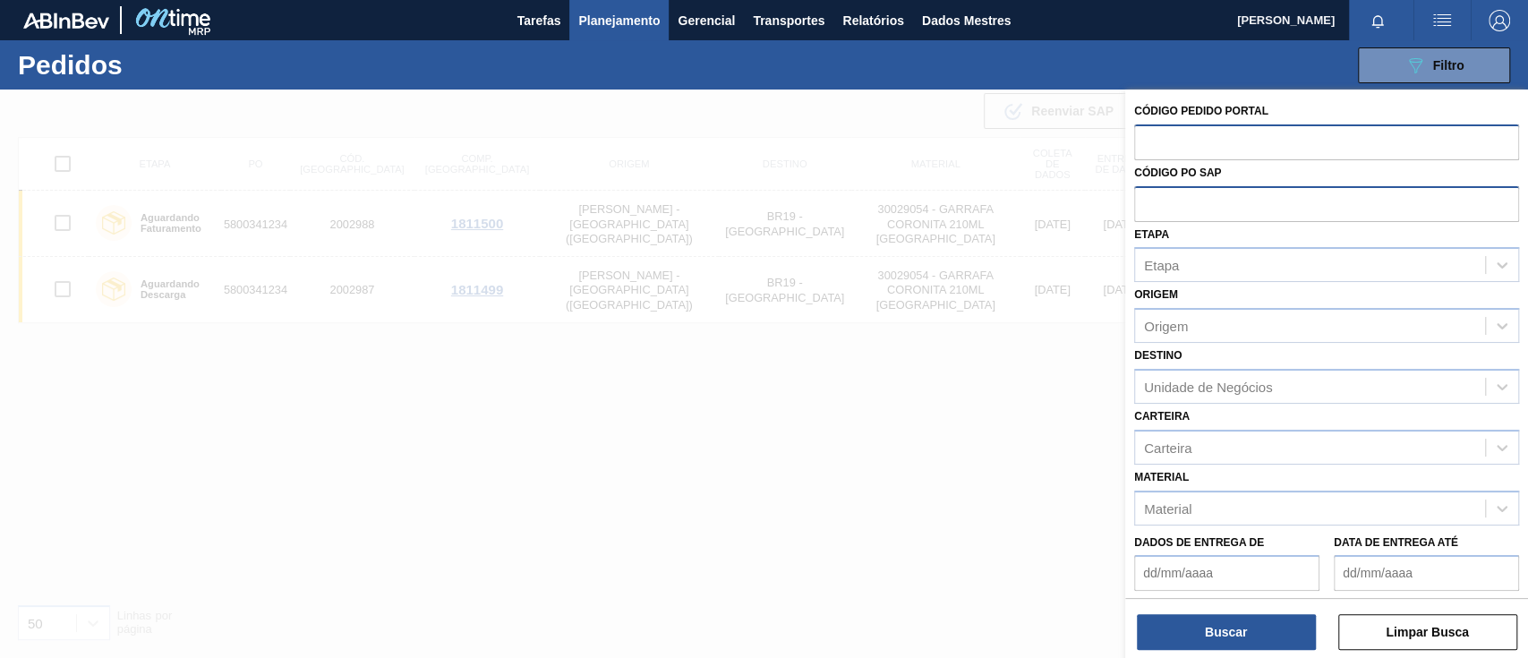
paste input "text"
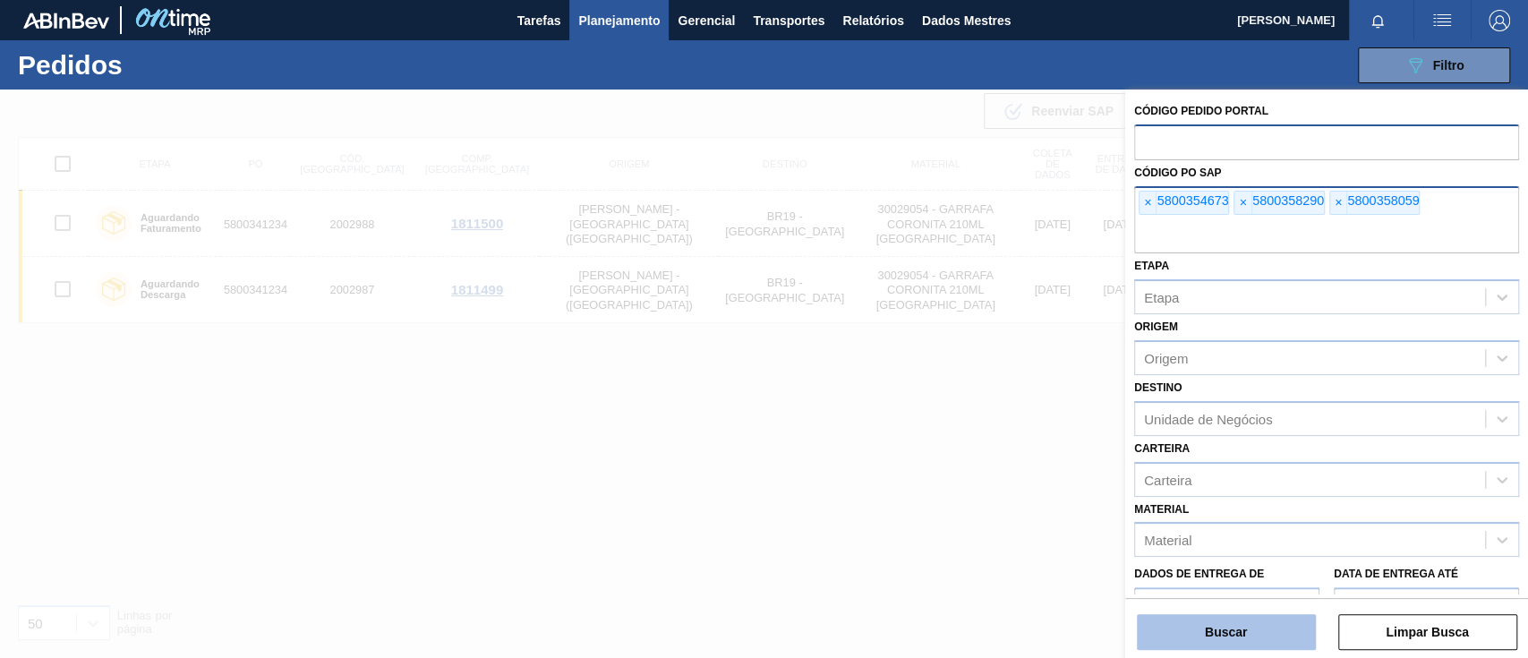
click at [1239, 625] on font "Buscar" at bounding box center [1226, 632] width 42 height 14
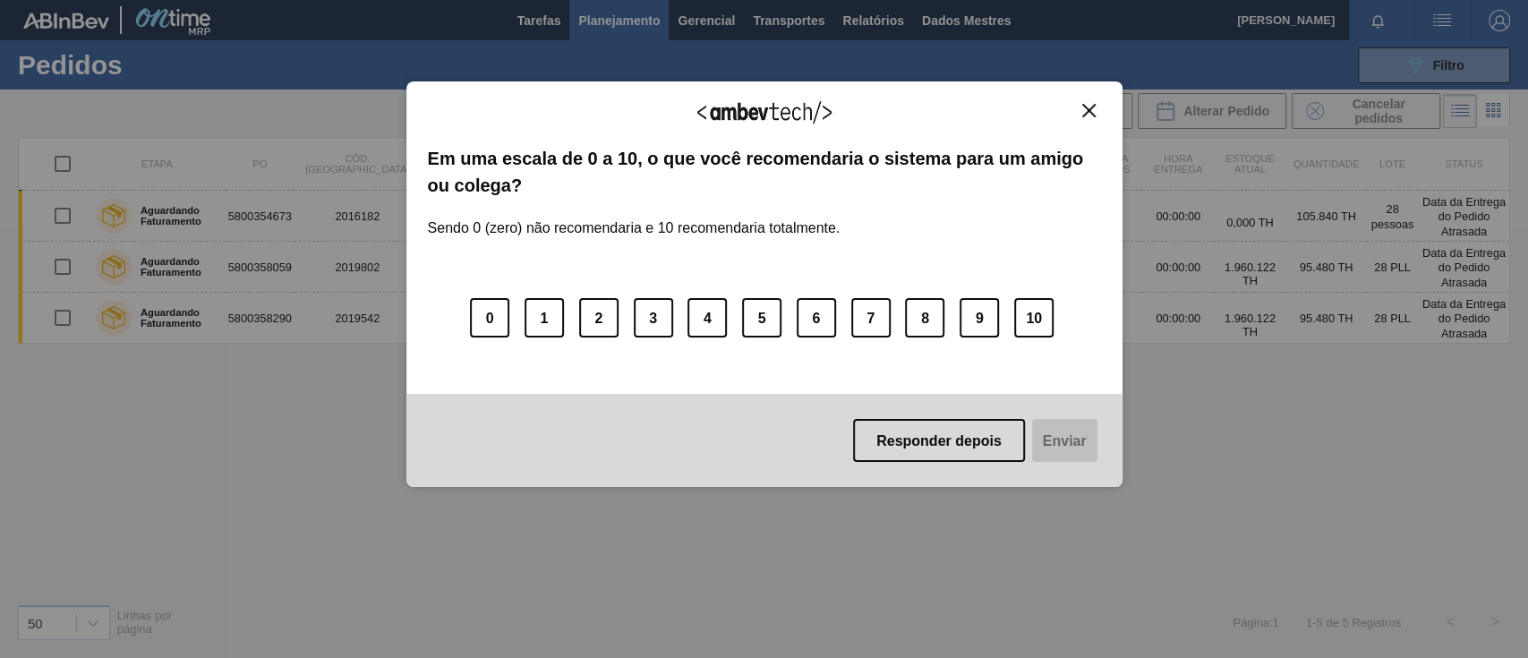
click at [1082, 118] on div "Agradecemos seu feedback!" at bounding box center [764, 124] width 673 height 42
click at [1090, 110] on img "Fechar" at bounding box center [1089, 110] width 13 height 13
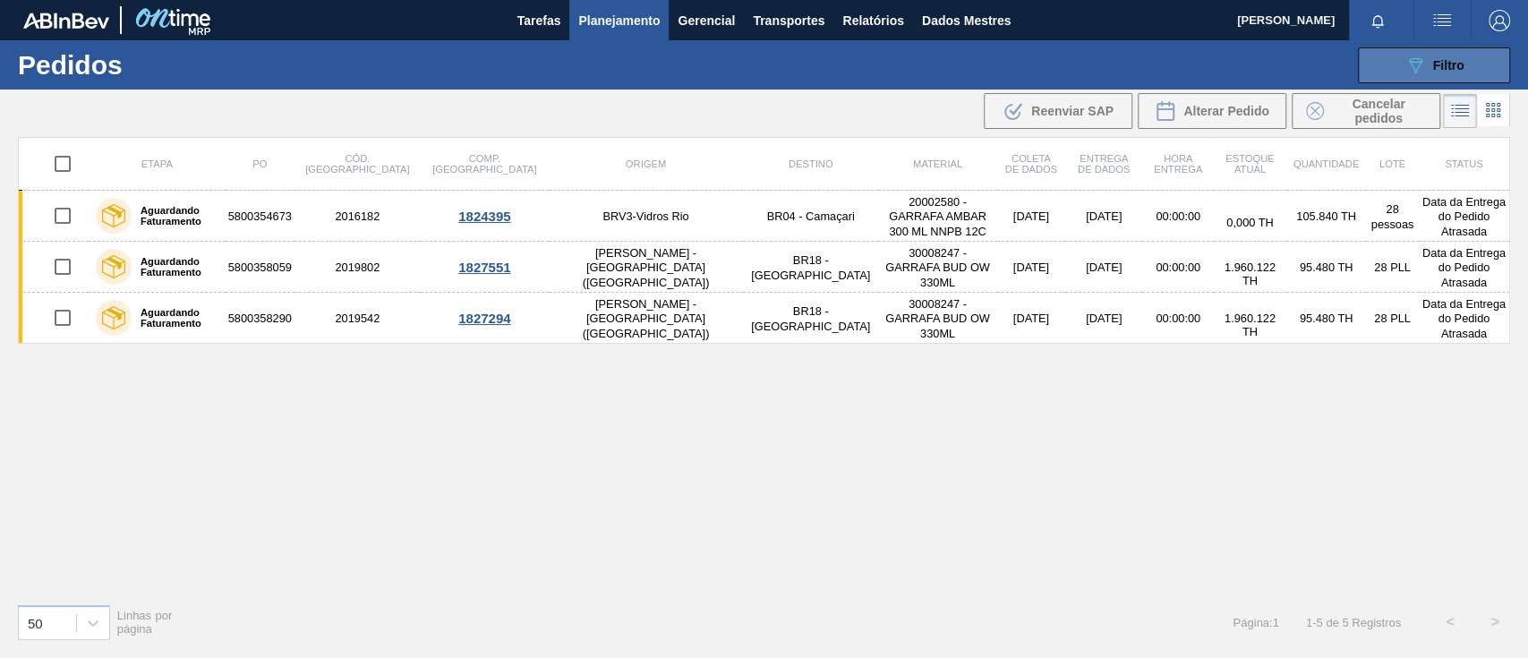
click at [1411, 63] on icon "089F7B8B-B2A5-4AFE-B5C0-19BA573D28AC" at bounding box center [1415, 65] width 21 height 21
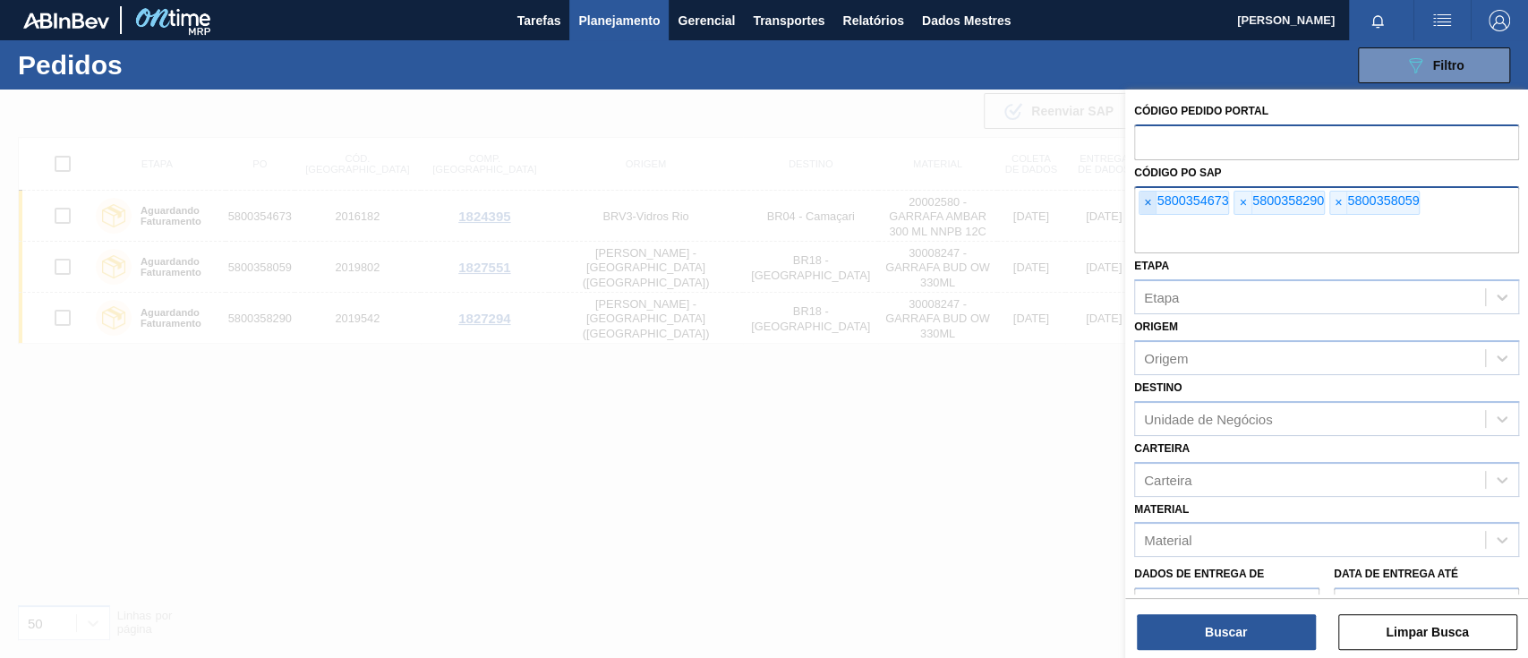
click at [1146, 201] on font "×" at bounding box center [1147, 202] width 7 height 14
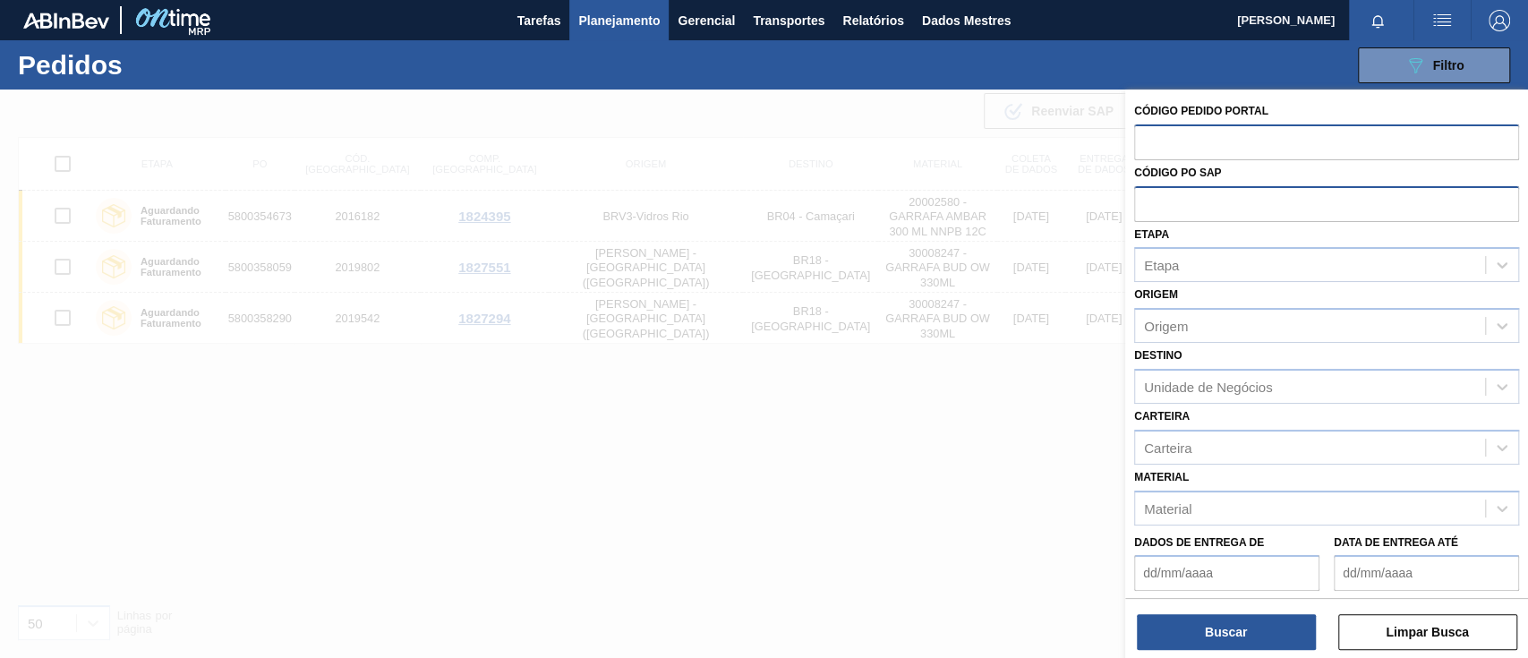
paste input "text"
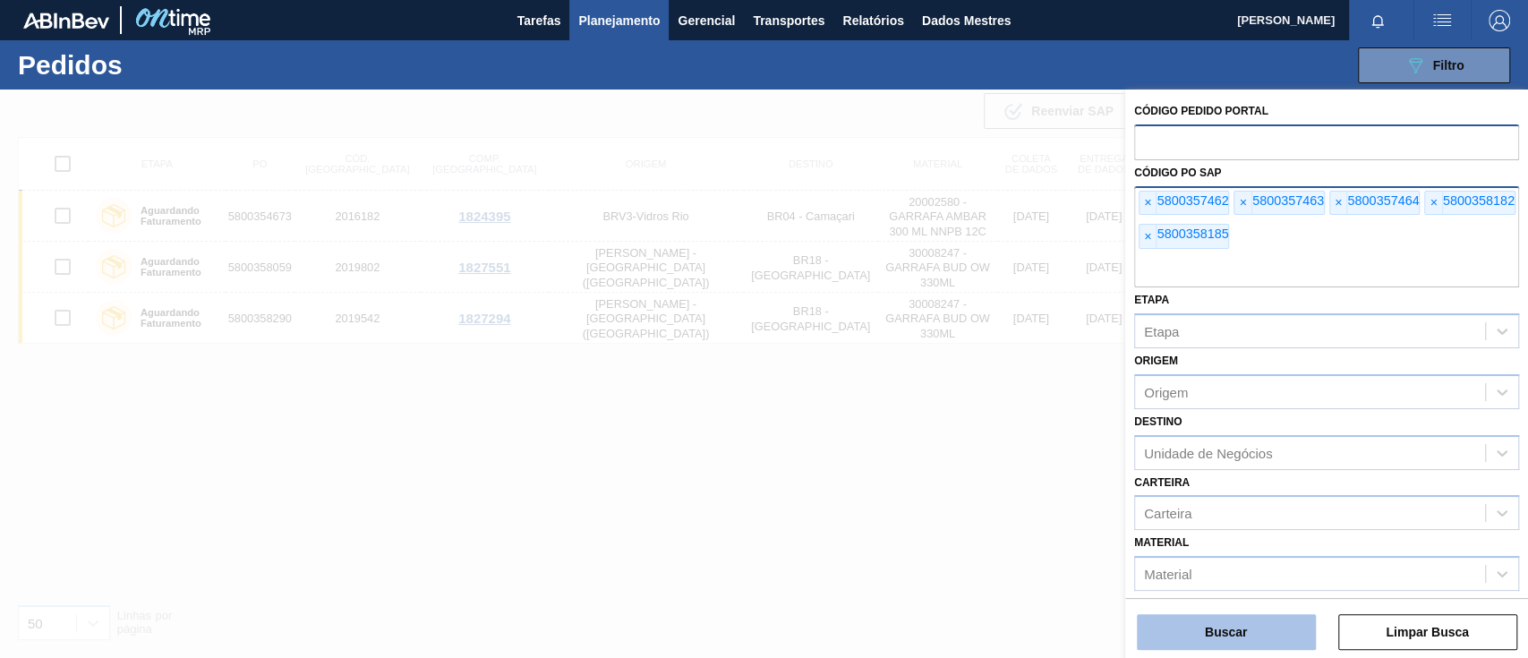
click at [1268, 624] on button "Buscar" at bounding box center [1226, 632] width 179 height 36
